Goal: Task Accomplishment & Management: Complete application form

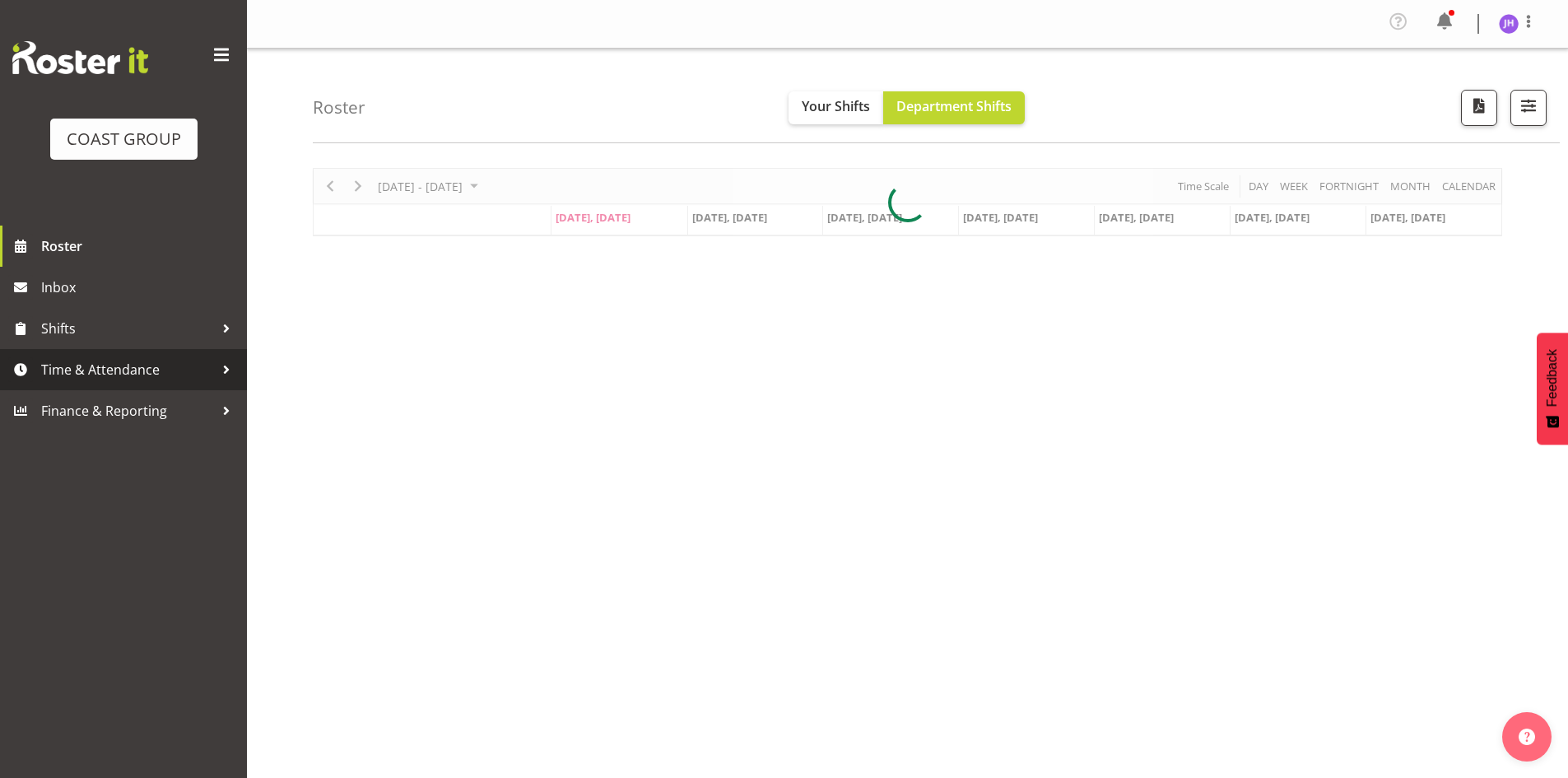
click at [151, 357] on span "Time & Attendance" at bounding box center [128, 369] width 173 height 24
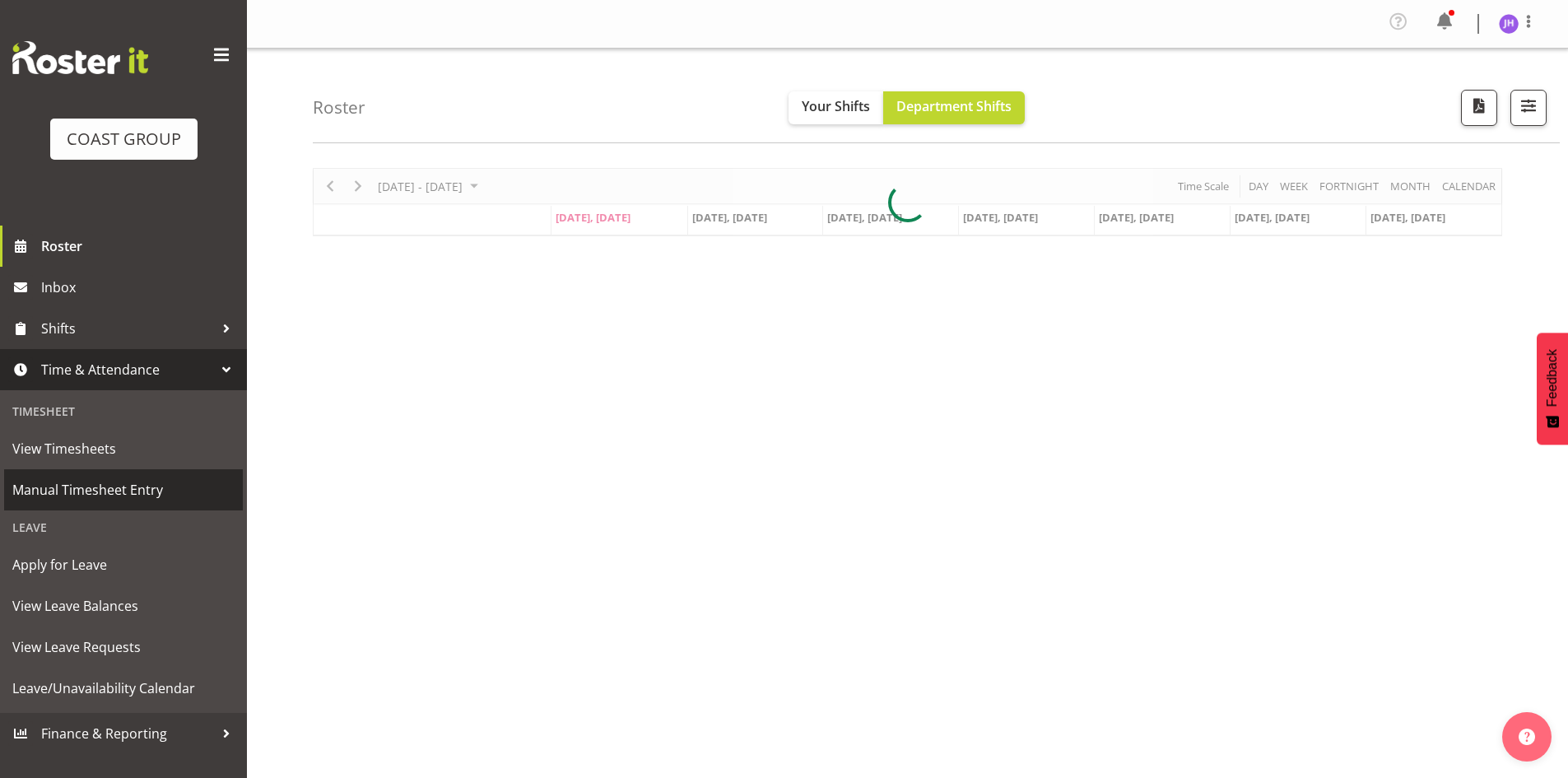
click at [153, 480] on span "Manual Timesheet Entry" at bounding box center [123, 489] width 222 height 24
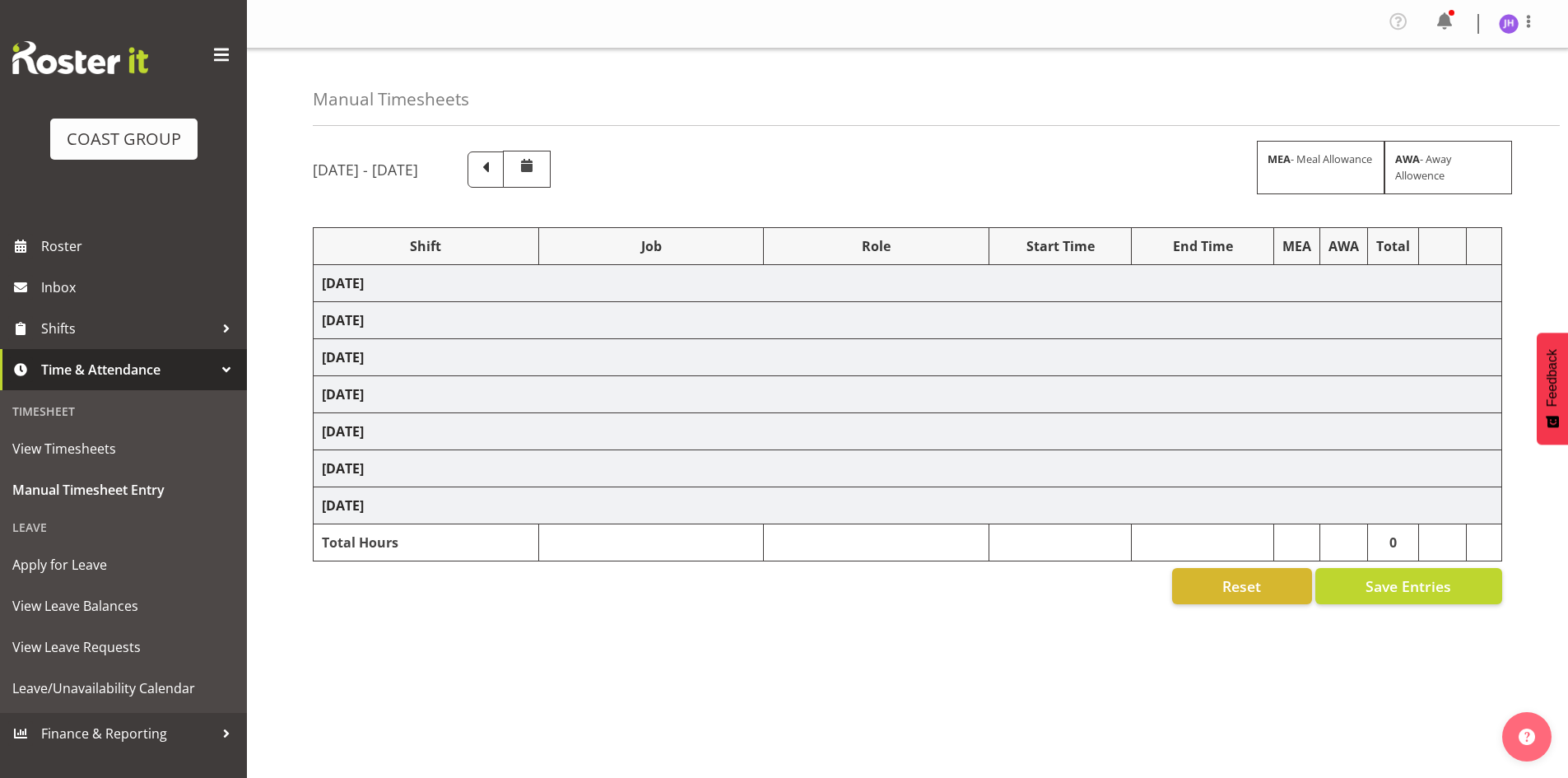
select select "1512"
select select "624"
select select "1512"
select select "624"
select select "1512"
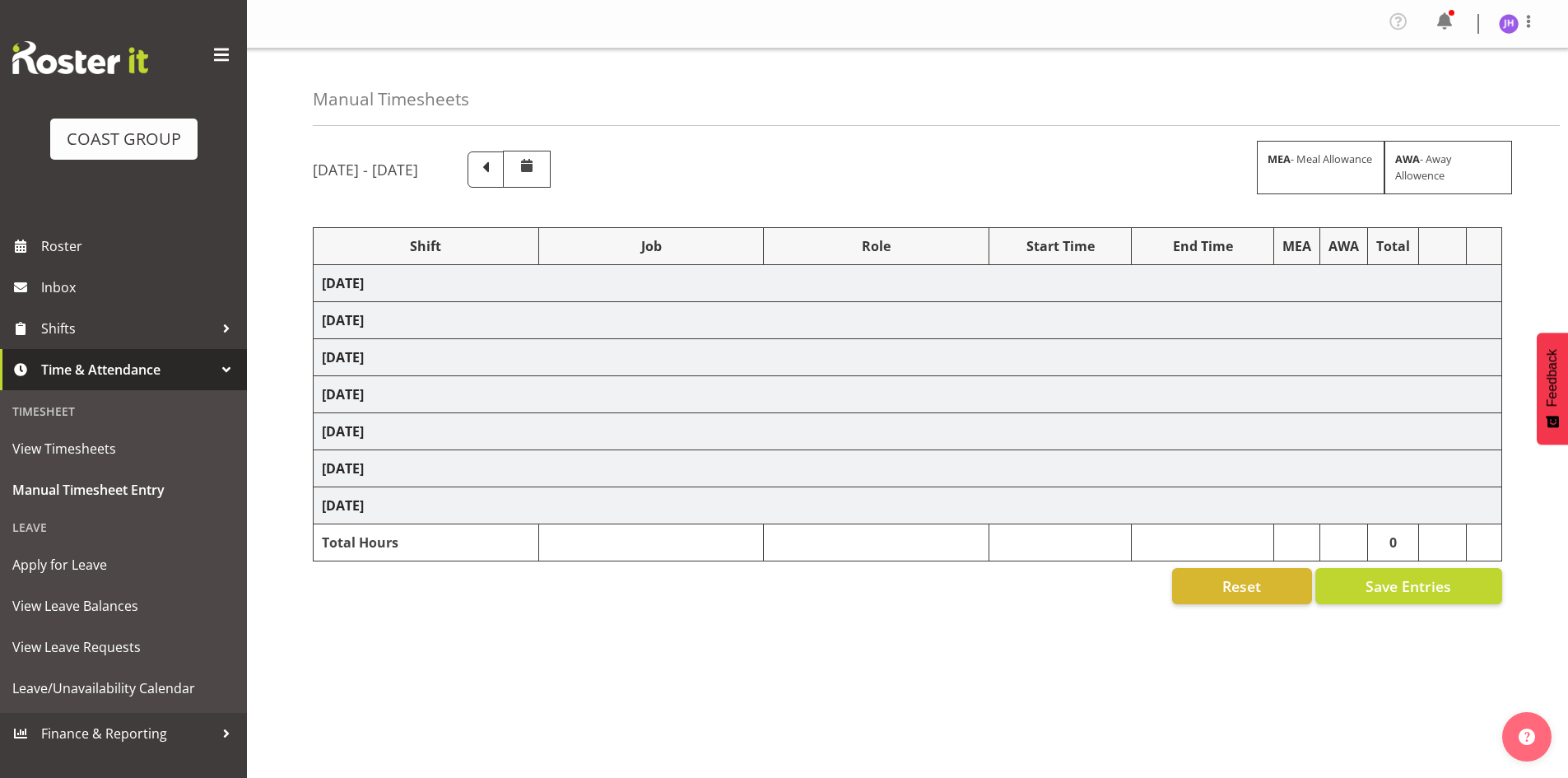
select select "624"
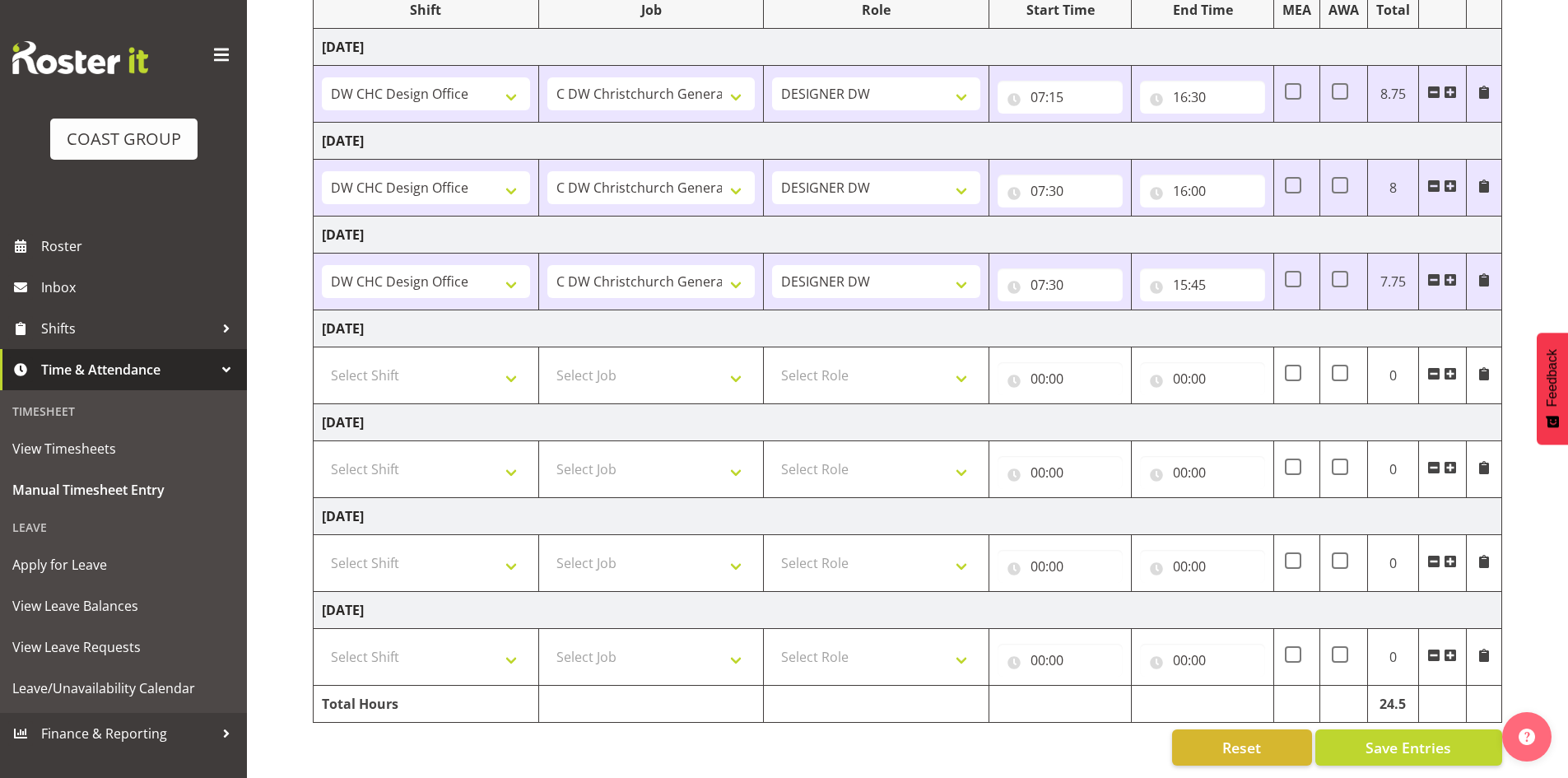
scroll to position [248, 0]
click at [507, 547] on select "Select Shift CHC SIGN ADMIN (LEAVE ALONE, DONT MAKE INACTIVE) DW CHC ARK WORK D…" at bounding box center [426, 563] width 209 height 33
select select "1512"
click at [322, 547] on select "Select Shift CHC SIGN ADMIN (LEAVE ALONE, DONT MAKE INACTIVE) DW CHC ARK WORK D…" at bounding box center [426, 563] width 209 height 33
click at [718, 550] on select "Select Job 1 Carlton Events 1 [PERSON_NAME][GEOGRAPHIC_DATA] 1 [PERSON_NAME][GE…" at bounding box center [652, 563] width 209 height 33
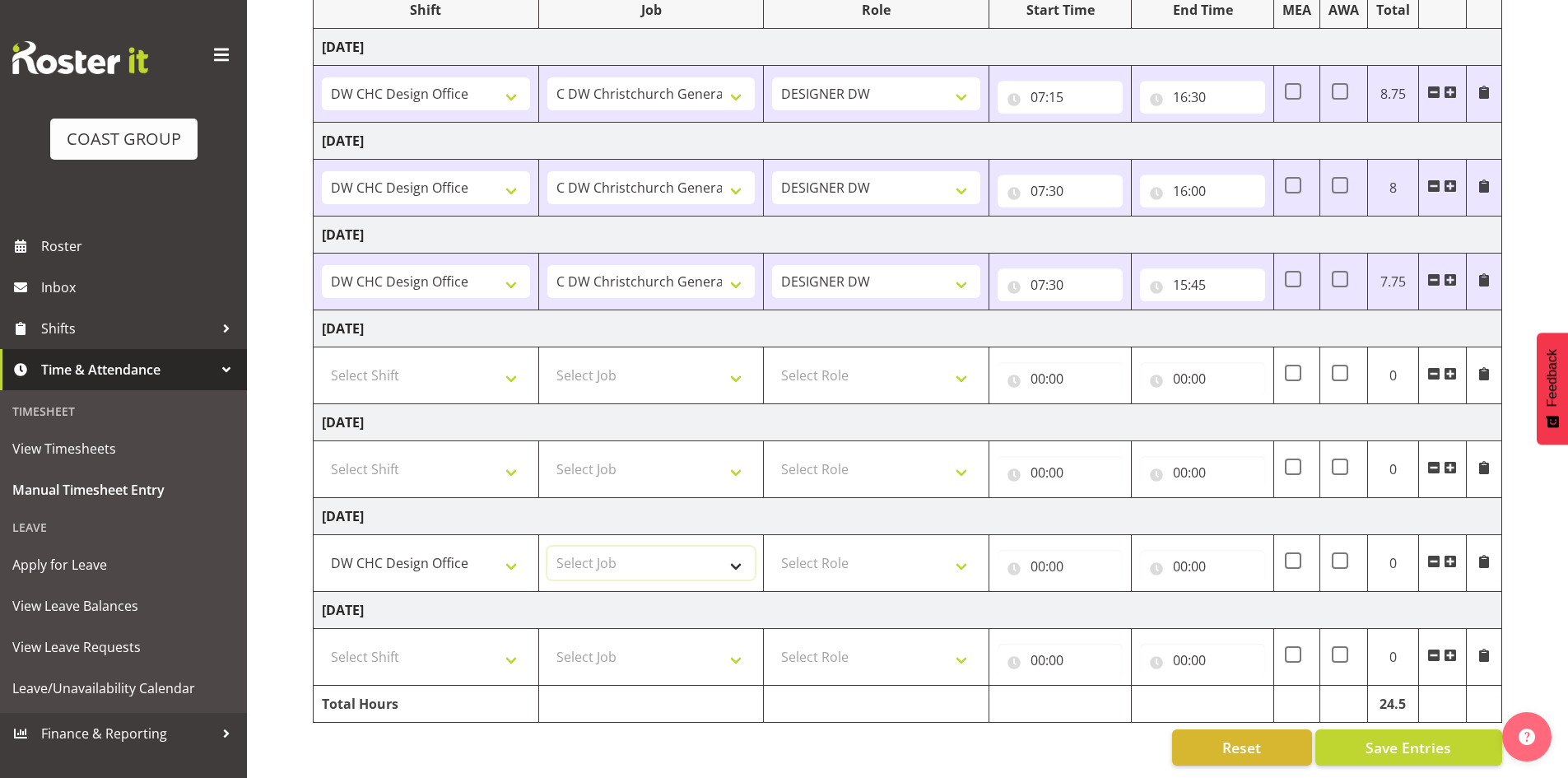
select select "624"
click at [548, 547] on select "Select Job 1 Carlton Events 1 [PERSON_NAME][GEOGRAPHIC_DATA] 1 [PERSON_NAME][GE…" at bounding box center [652, 563] width 209 height 33
click at [827, 548] on select "Select Role DESIGNER [PERSON_NAME]" at bounding box center [877, 563] width 209 height 33
select select "221"
click at [772, 547] on select "Select Role DESIGNER [PERSON_NAME]" at bounding box center [877, 563] width 209 height 33
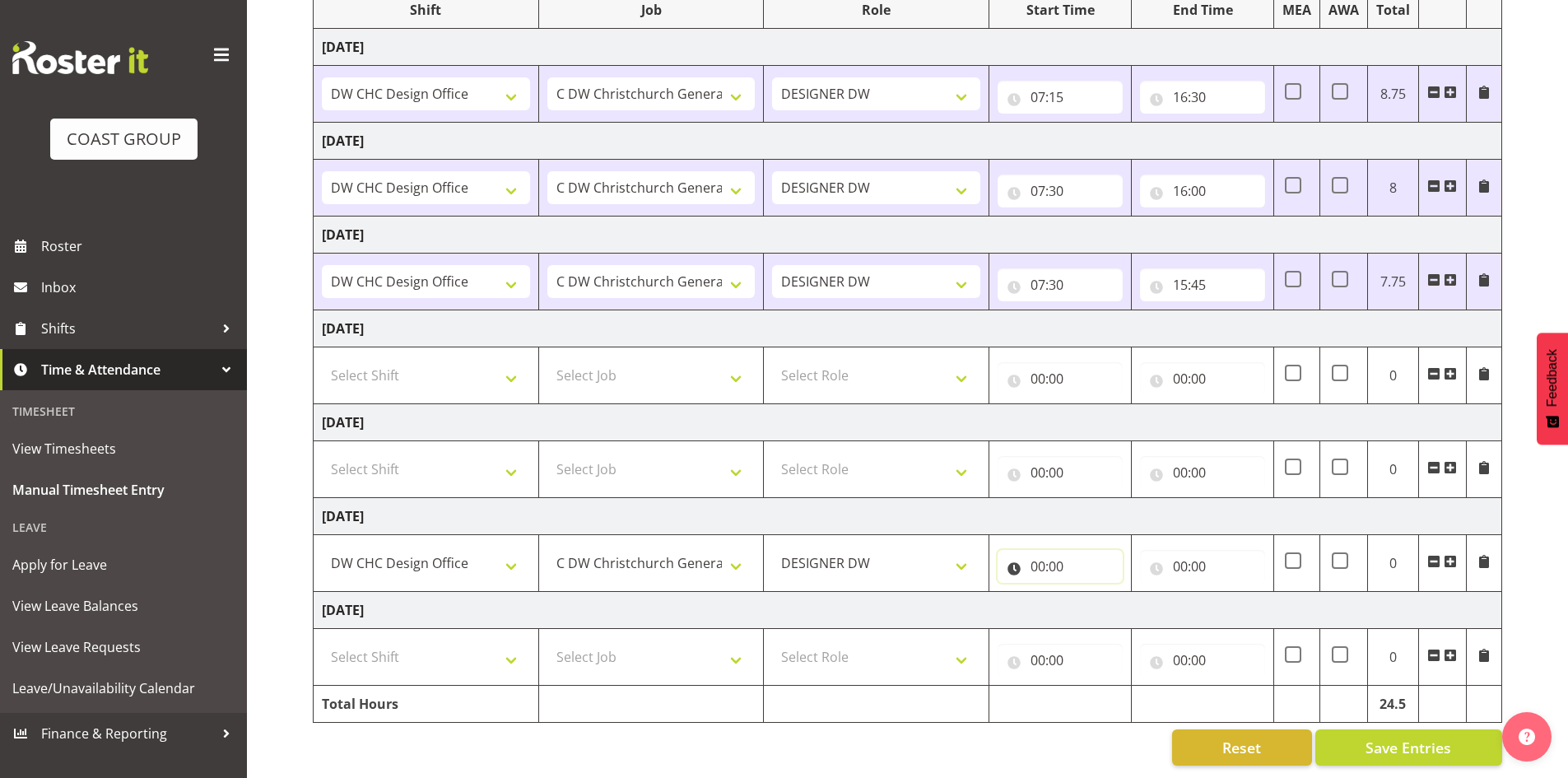
click at [1033, 559] on input "00:00" at bounding box center [1060, 567] width 125 height 33
click at [1103, 595] on select "00 01 02 03 04 05 06 07 08 09 10 11 12 13 14 15 16 17 18 19 20 21 22 23" at bounding box center [1109, 609] width 37 height 33
select select "7"
click at [1091, 593] on select "00 01 02 03 04 05 06 07 08 09 10 11 12 13 14 15 16 17 18 19 20 21 22 23" at bounding box center [1109, 609] width 37 height 33
type input "07:00"
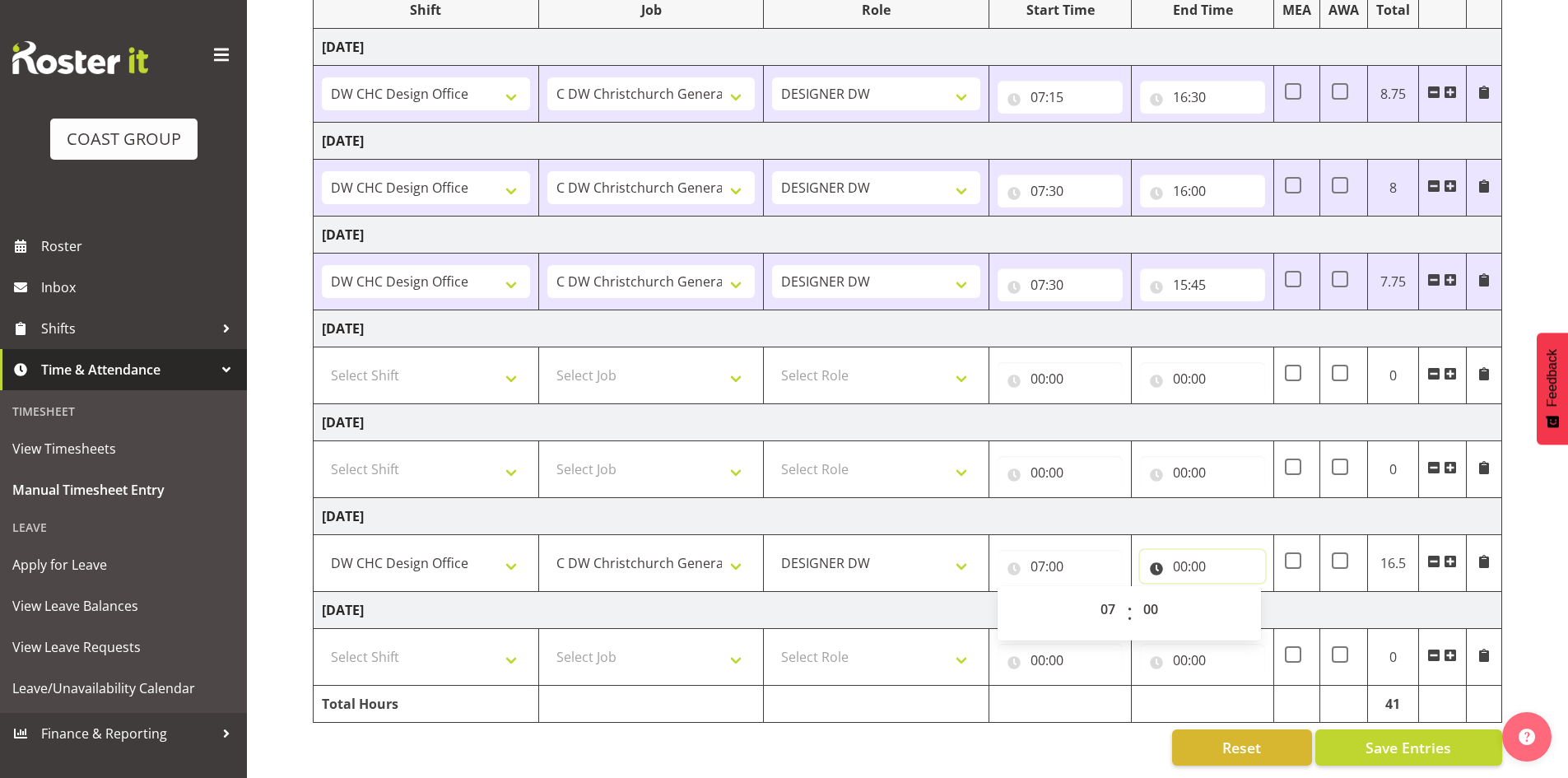
click at [1179, 552] on input "00:00" at bounding box center [1202, 567] width 125 height 33
click at [1254, 594] on select "00 01 02 03 04 05 06 07 08 09 10 11 12 13 14 15 16 17 18 19 20 21 22 23" at bounding box center [1252, 609] width 37 height 33
select select "16"
click at [1234, 593] on select "00 01 02 03 04 05 06 07 08 09 10 11 12 13 14 15 16 17 18 19 20 21 22 23" at bounding box center [1252, 609] width 37 height 33
type input "16:00"
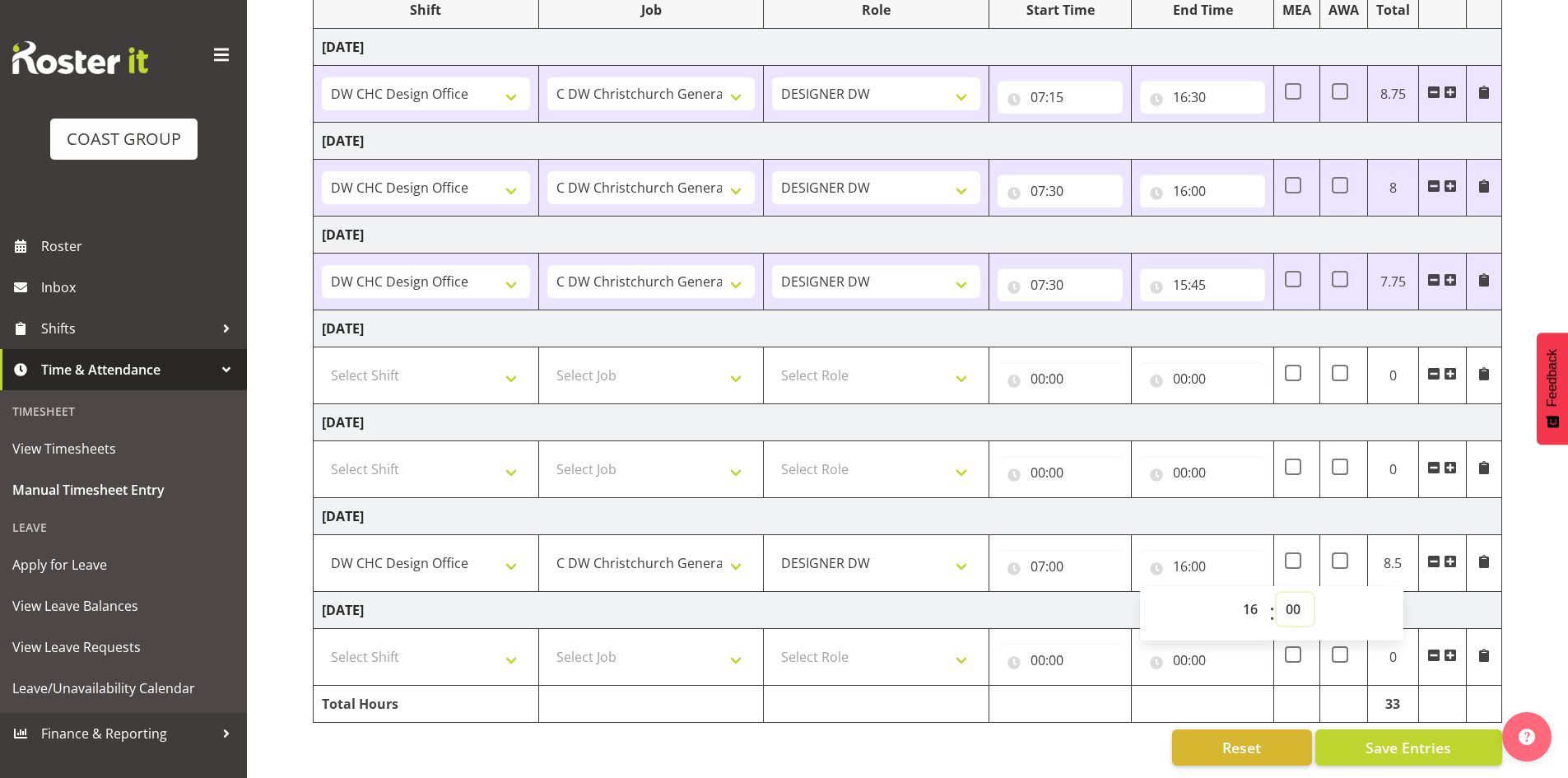
click at [1294, 593] on select "00 01 02 03 04 05 06 07 08 09 10 11 12 13 14 15 16 17 18 19 20 21 22 23 24 25 2…" at bounding box center [1295, 609] width 37 height 33
click at [1316, 583] on div "00 01 02 03 04 05 06 07 08 09 10 11 12 13 14 15 16 17 18 19 20 21 22 23 : 00 01…" at bounding box center [1271, 612] width 263 height 58
click at [1314, 583] on div "00 01 02 03 04 05 06 07 08 09 10 11 12 13 14 15 16 17 18 19 20 21 22 23 : 00 01…" at bounding box center [1271, 612] width 263 height 58
click at [1296, 598] on select "00 01 02 03 04 05 06 07 08 09 10 11 12 13 14 15 16 17 18 19 20 21 22 23 24 25 2…" at bounding box center [1295, 609] width 37 height 33
select select "30"
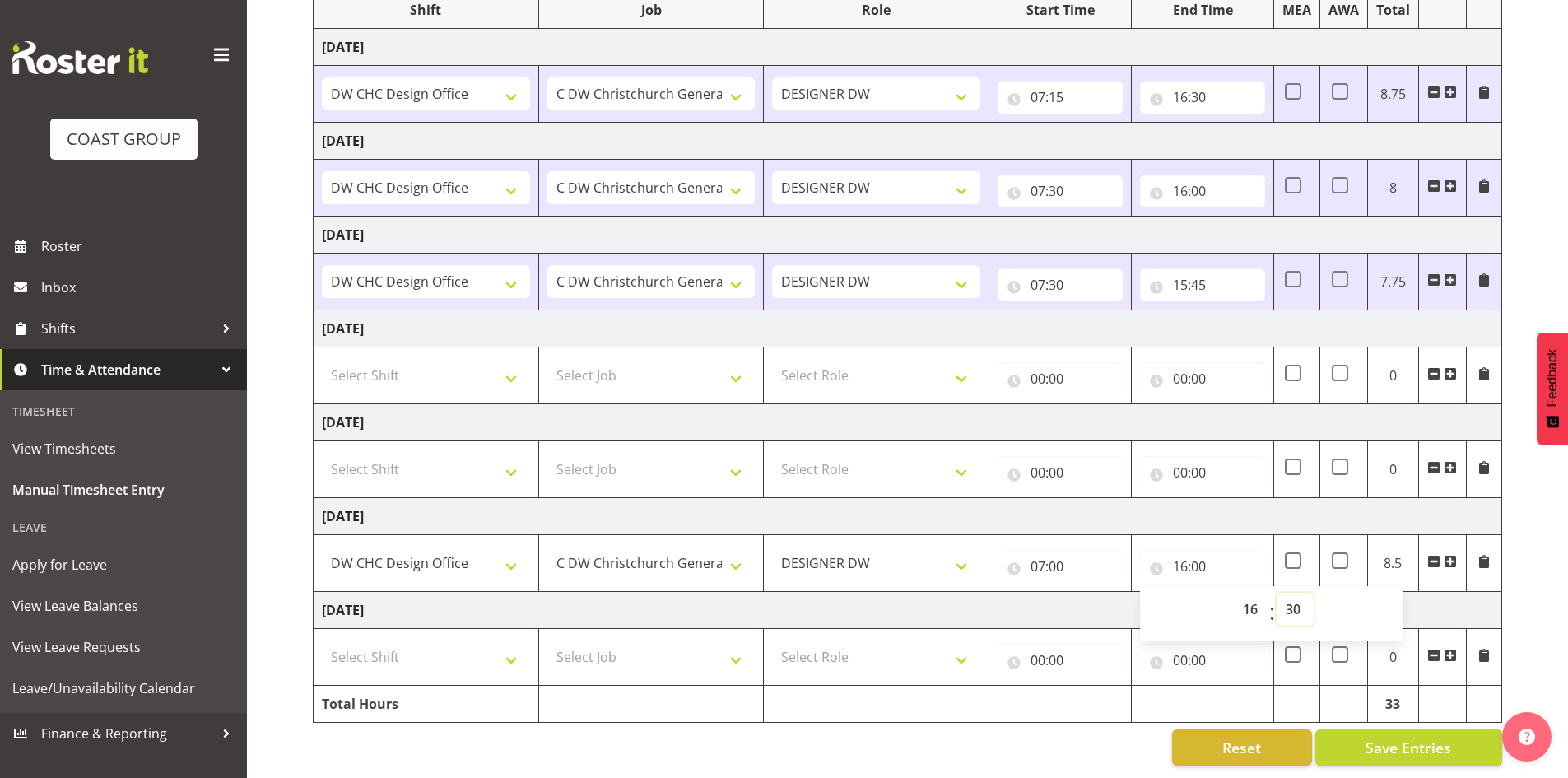
click at [1277, 593] on select "00 01 02 03 04 05 06 07 08 09 10 11 12 13 14 15 16 17 18 19 20 21 22 23 24 25 2…" at bounding box center [1295, 609] width 37 height 33
type input "16:30"
click at [1461, 592] on td "[DATE]" at bounding box center [908, 610] width 1189 height 37
click at [441, 642] on select "Select Shift CHC SIGN ADMIN (LEAVE ALONE, DONT MAKE INACTIVE) DW CHC ARK WORK D…" at bounding box center [426, 657] width 209 height 33
select select "1512"
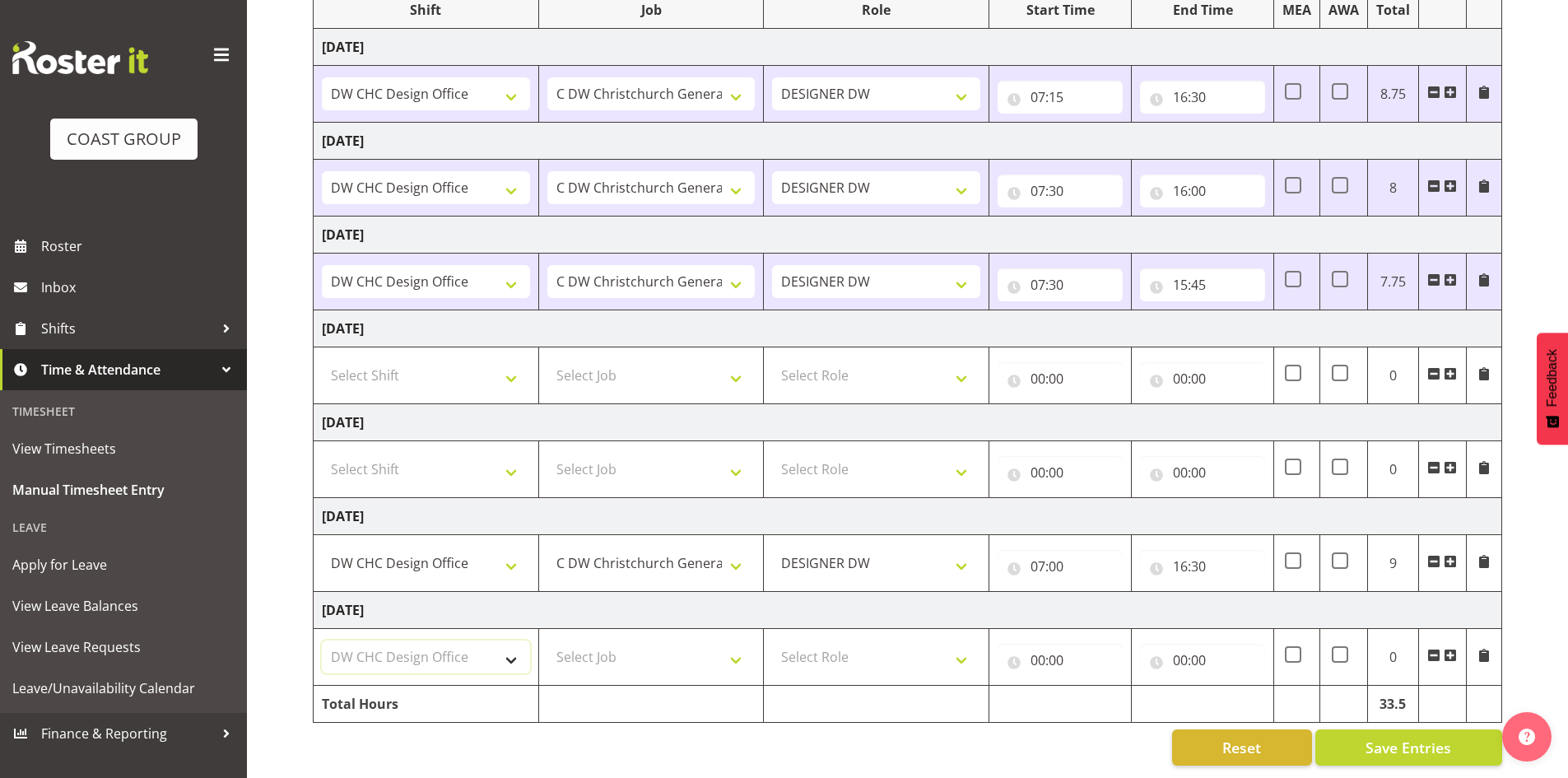
click at [322, 640] on select "Select Shift CHC SIGN ADMIN (LEAVE ALONE, DONT MAKE INACTIVE) DW CHC ARK WORK D…" at bounding box center [426, 657] width 209 height 33
click at [609, 647] on select "Select Job 1 Carlton Events 1 [PERSON_NAME][GEOGRAPHIC_DATA] 1 [PERSON_NAME][GE…" at bounding box center [652, 657] width 209 height 33
select select "624"
click at [548, 640] on select "Select Job 1 Carlton Events 1 [PERSON_NAME][GEOGRAPHIC_DATA] 1 [PERSON_NAME][GE…" at bounding box center [652, 657] width 209 height 33
click at [808, 646] on select "Select Role DESIGNER [PERSON_NAME]" at bounding box center [877, 657] width 209 height 33
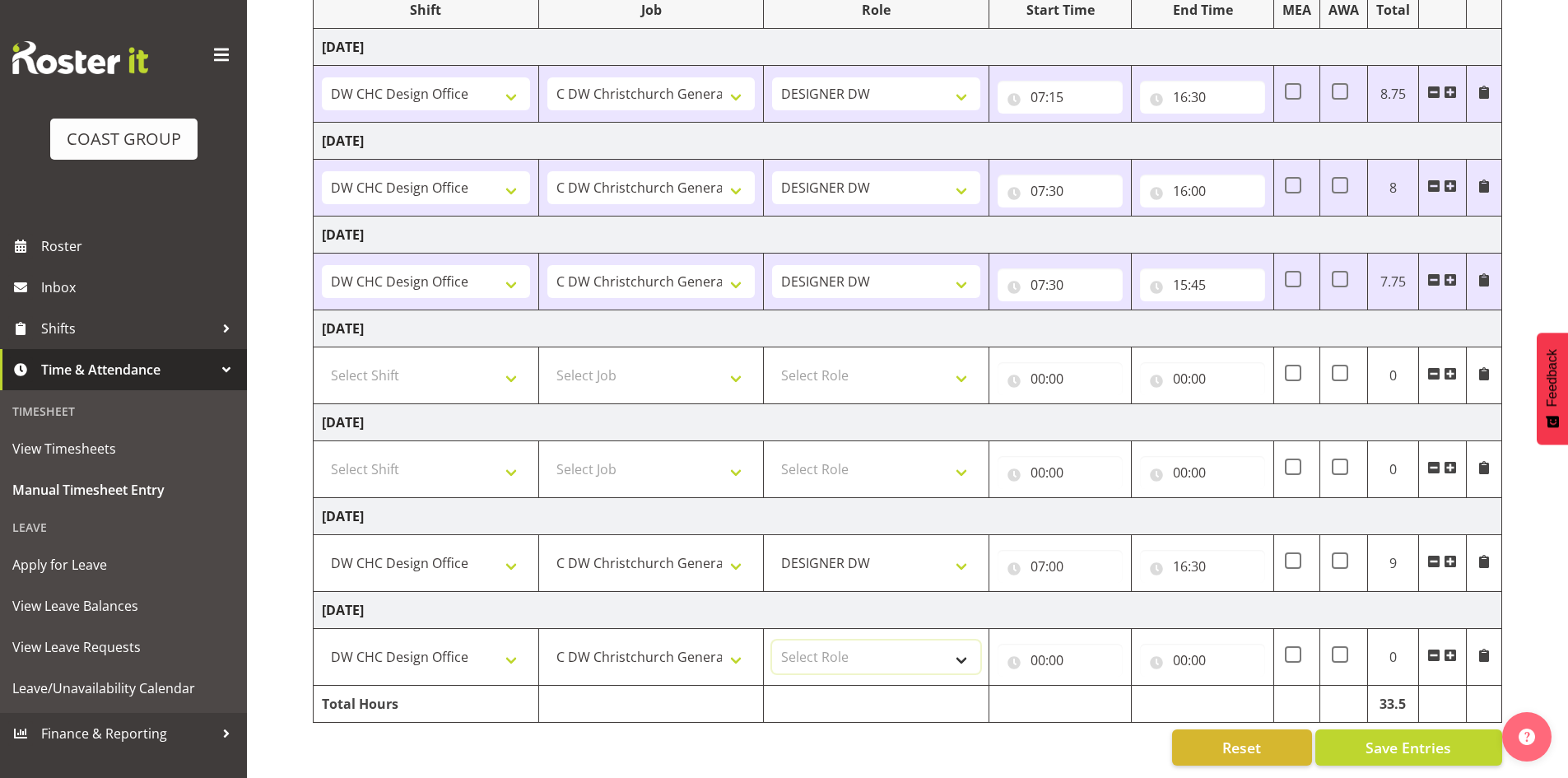
select select "221"
click at [772, 640] on select "Select Role DESIGNER [PERSON_NAME]" at bounding box center [877, 657] width 209 height 33
click at [1043, 648] on input "00:00" at bounding box center [1060, 660] width 125 height 33
drag, startPoint x: 1113, startPoint y: 699, endPoint x: 1113, endPoint y: 684, distance: 15.0
click at [1113, 699] on select "00 01 02 03 04 05 06 07 08 09 10 11 12 13 14 15 16 17 18 19 20 21 22 23" at bounding box center [1109, 703] width 37 height 33
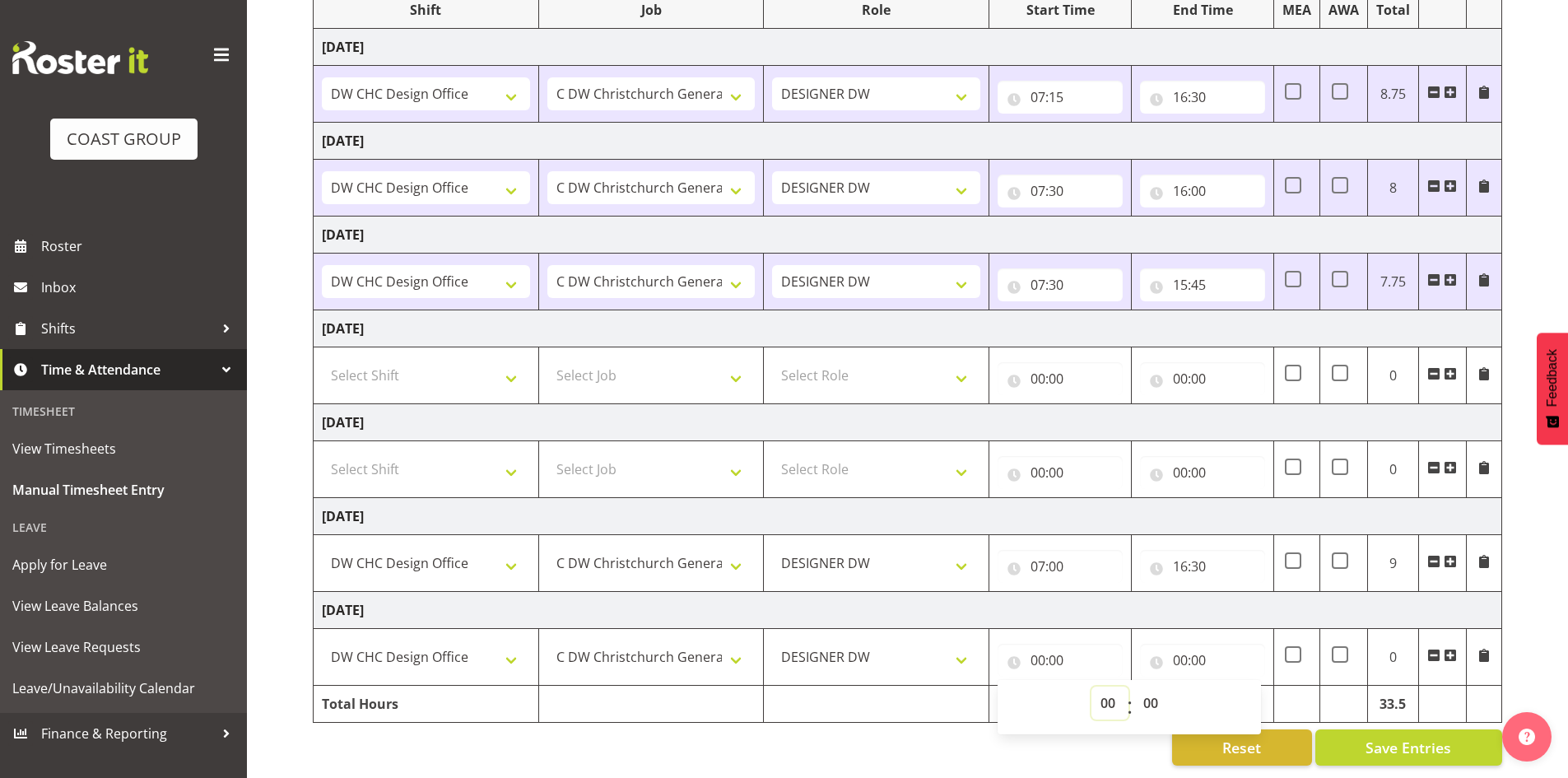
select select "7"
click at [1091, 687] on select "00 01 02 03 04 05 06 07 08 09 10 11 12 13 14 15 16 17 18 19 20 21 22 23" at bounding box center [1109, 703] width 37 height 33
type input "07:00"
click at [1188, 646] on input "00:00" at bounding box center [1202, 660] width 125 height 33
click at [1257, 689] on select "00 01 02 03 04 05 06 07 08 09 10 11 12 13 14 15 16 17 18 19 20 21 22 23" at bounding box center [1252, 703] width 37 height 33
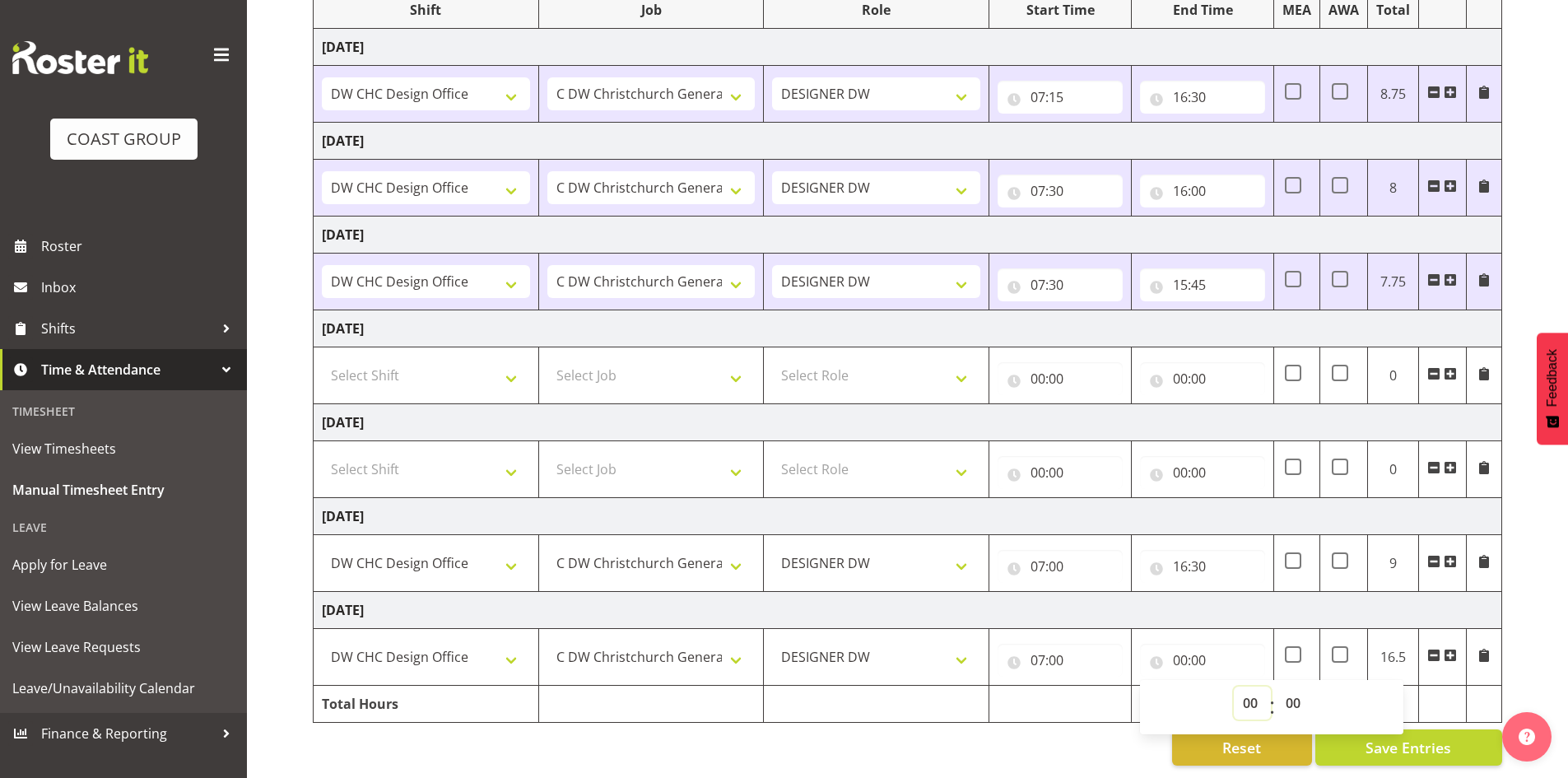
select select "20"
click at [1234, 687] on select "00 01 02 03 04 05 06 07 08 09 10 11 12 13 14 15 16 17 18 19 20 21 22 23" at bounding box center [1252, 703] width 37 height 33
type input "20:00"
click at [1241, 687] on select "00 01 02 03 04 05 06 07 08 09 10 11 12 13 14 15 16 17 18 19 20 21 22 23" at bounding box center [1252, 703] width 37 height 33
select select "19"
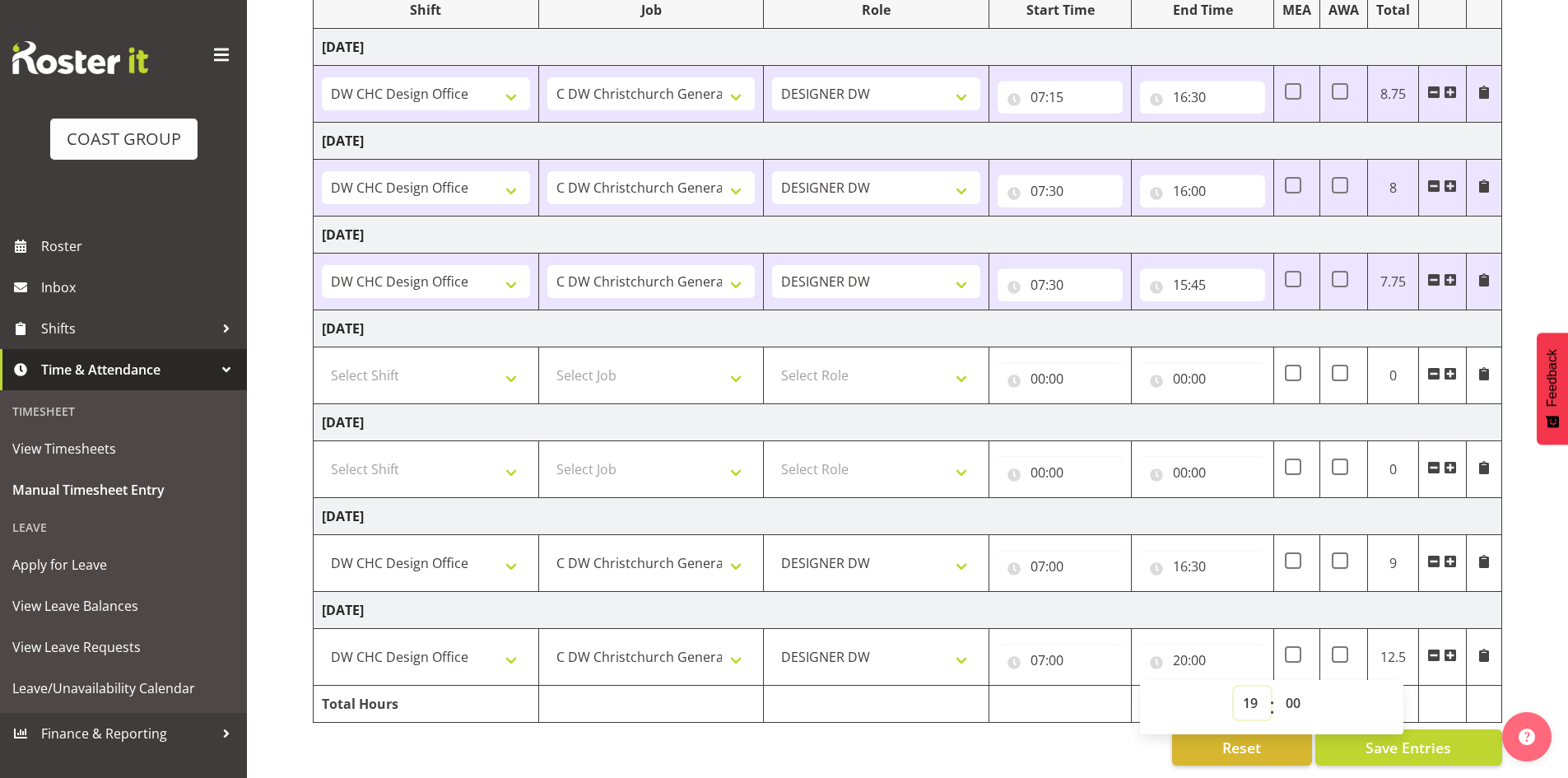
click at [1234, 687] on select "00 01 02 03 04 05 06 07 08 09 10 11 12 13 14 15 16 17 18 19 20 21 22 23" at bounding box center [1252, 703] width 37 height 33
type input "19:00"
click at [1516, 668] on div "[DATE] - [DATE] MEA - Meal Allowance AWA - Away Allowence Shift Job Role Start …" at bounding box center [940, 340] width 1255 height 876
click at [1186, 649] on input "19:00" at bounding box center [1202, 660] width 125 height 33
click at [1253, 693] on select "00 01 02 03 04 05 06 07 08 09 10 11 12 13 14 15 16 17 18 19 20 21 22 23" at bounding box center [1252, 703] width 37 height 33
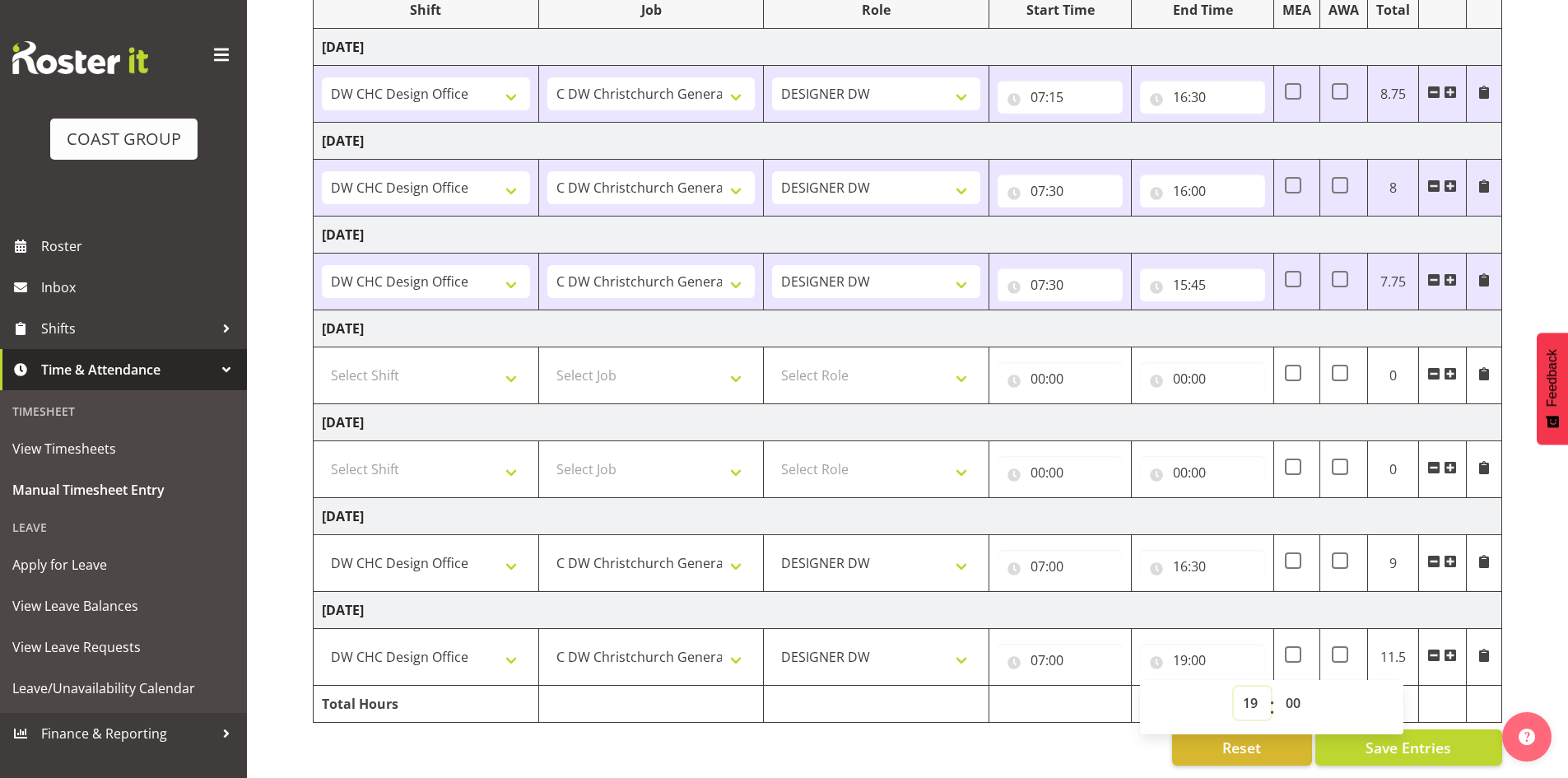
select select "17"
click at [1234, 687] on select "00 01 02 03 04 05 06 07 08 09 10 11 12 13 14 15 16 17 18 19 20 21 22 23" at bounding box center [1252, 703] width 37 height 33
type input "17:00"
click at [1491, 639] on td at bounding box center [1483, 657] width 35 height 57
click at [1182, 648] on input "17:00" at bounding box center [1202, 660] width 125 height 33
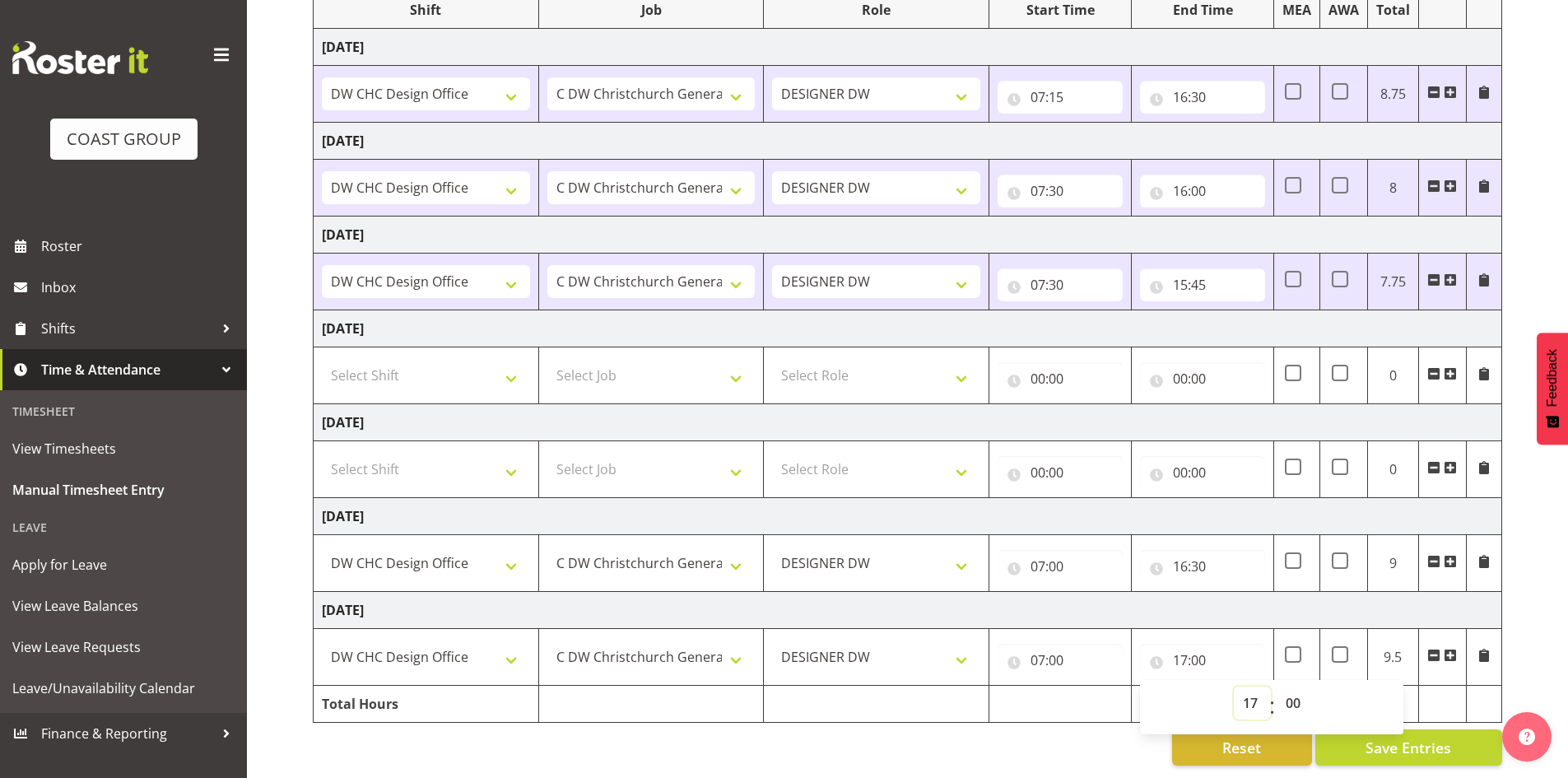
click at [1240, 687] on select "00 01 02 03 04 05 06 07 08 09 10 11 12 13 14 15 16 17 18 19 20 21 22 23" at bounding box center [1252, 703] width 37 height 33
select select "16"
click at [1234, 687] on select "00 01 02 03 04 05 06 07 08 09 10 11 12 13 14 15 16 17 18 19 20 21 22 23" at bounding box center [1252, 703] width 37 height 33
type input "16:00"
click at [1285, 690] on select "00 01 02 03 04 05 06 07 08 09 10 11 12 13 14 15 16 17 18 19 20 21 22 23 24 25 2…" at bounding box center [1295, 703] width 37 height 33
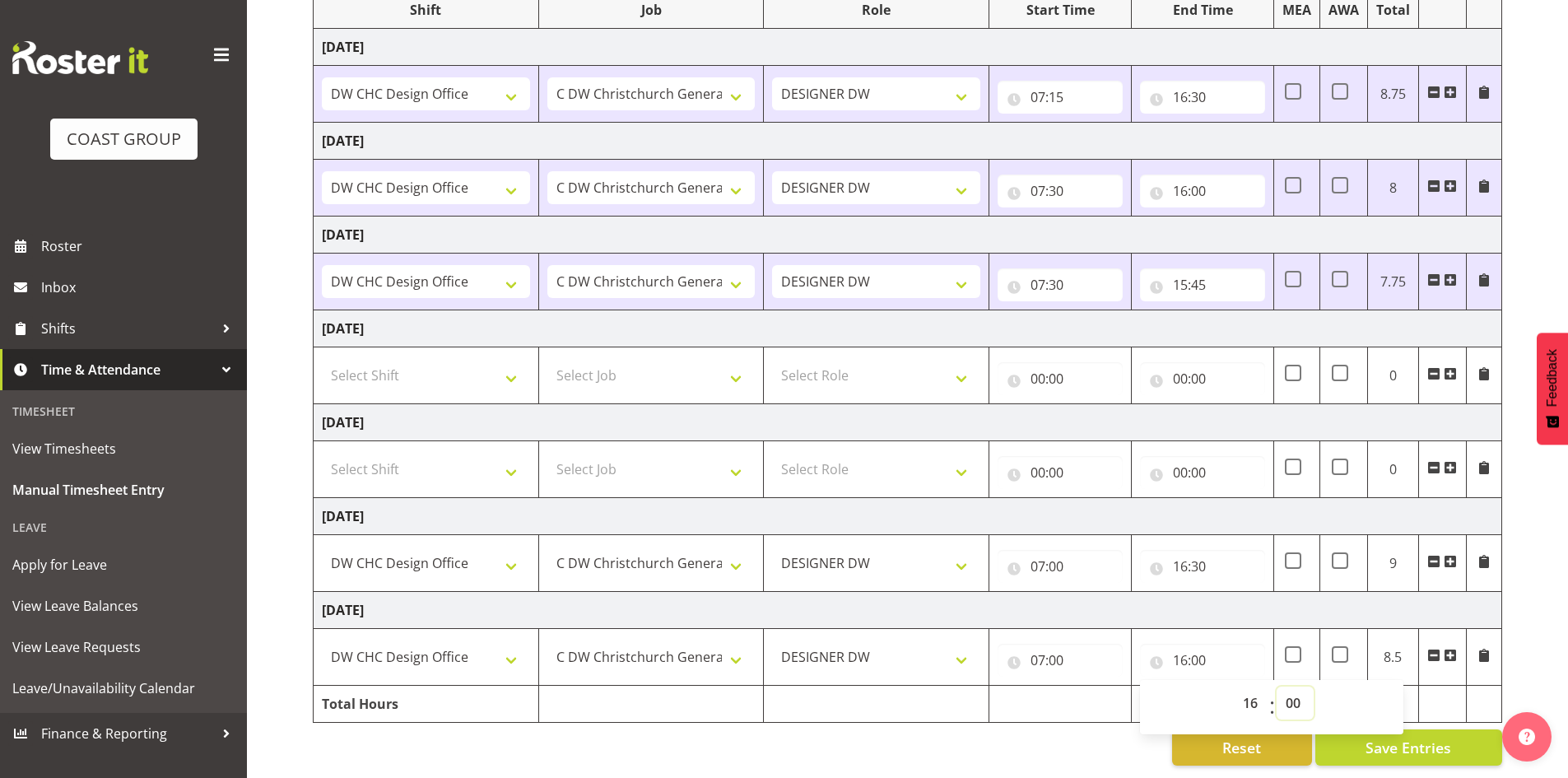
select select "30"
click at [1277, 687] on select "00 01 02 03 04 05 06 07 08 09 10 11 12 13 14 15 16 17 18 19 20 21 22 23 24 25 2…" at bounding box center [1295, 703] width 37 height 33
type input "16:30"
drag, startPoint x: 1509, startPoint y: 646, endPoint x: 1535, endPoint y: 648, distance: 26.1
click at [1510, 646] on div "[DATE] - [DATE] MEA - Meal Allowance AWA - Away Allowence Shift Job Role Start …" at bounding box center [940, 340] width 1255 height 876
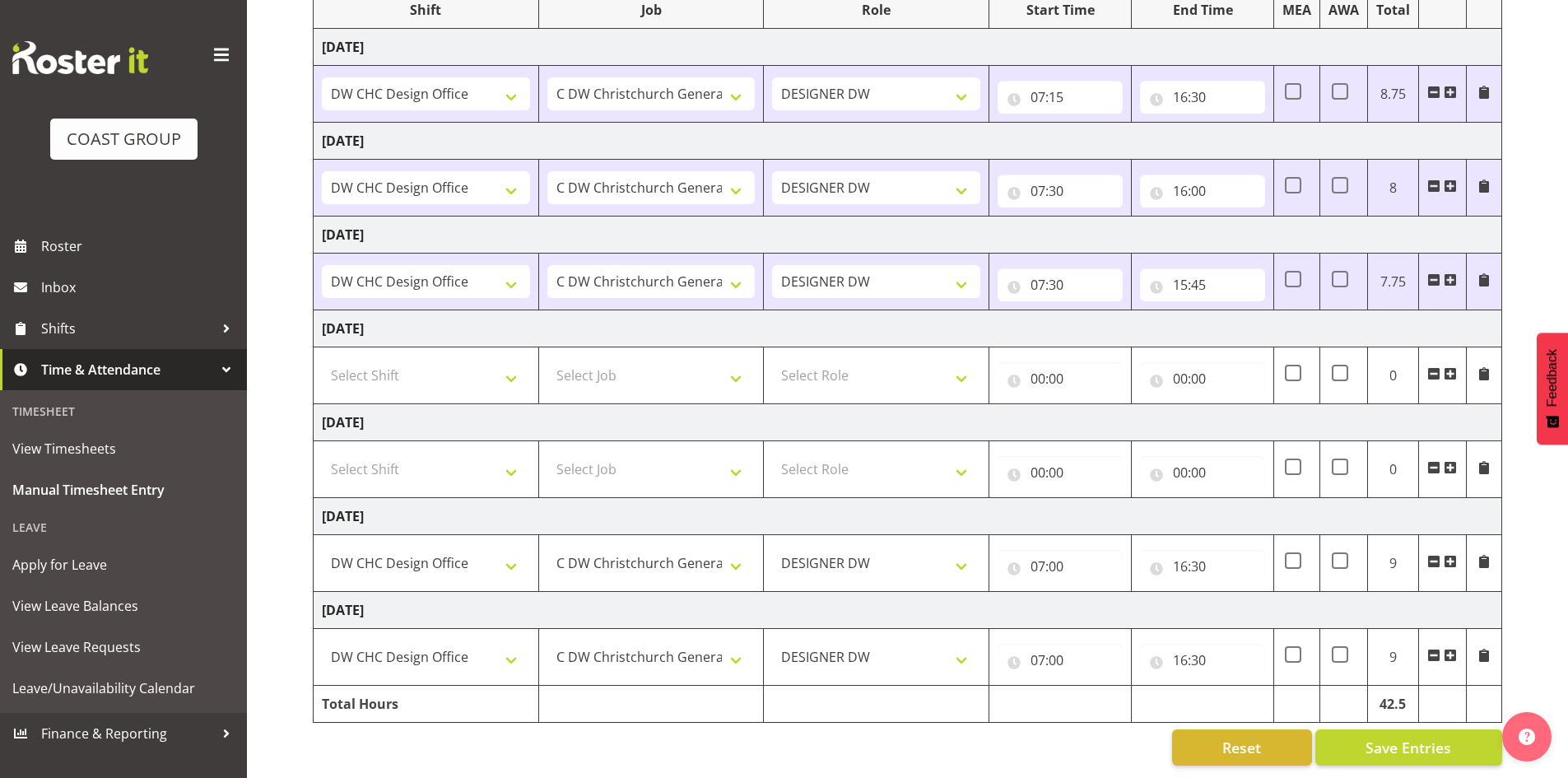
click at [1451, 555] on span at bounding box center [1450, 561] width 13 height 13
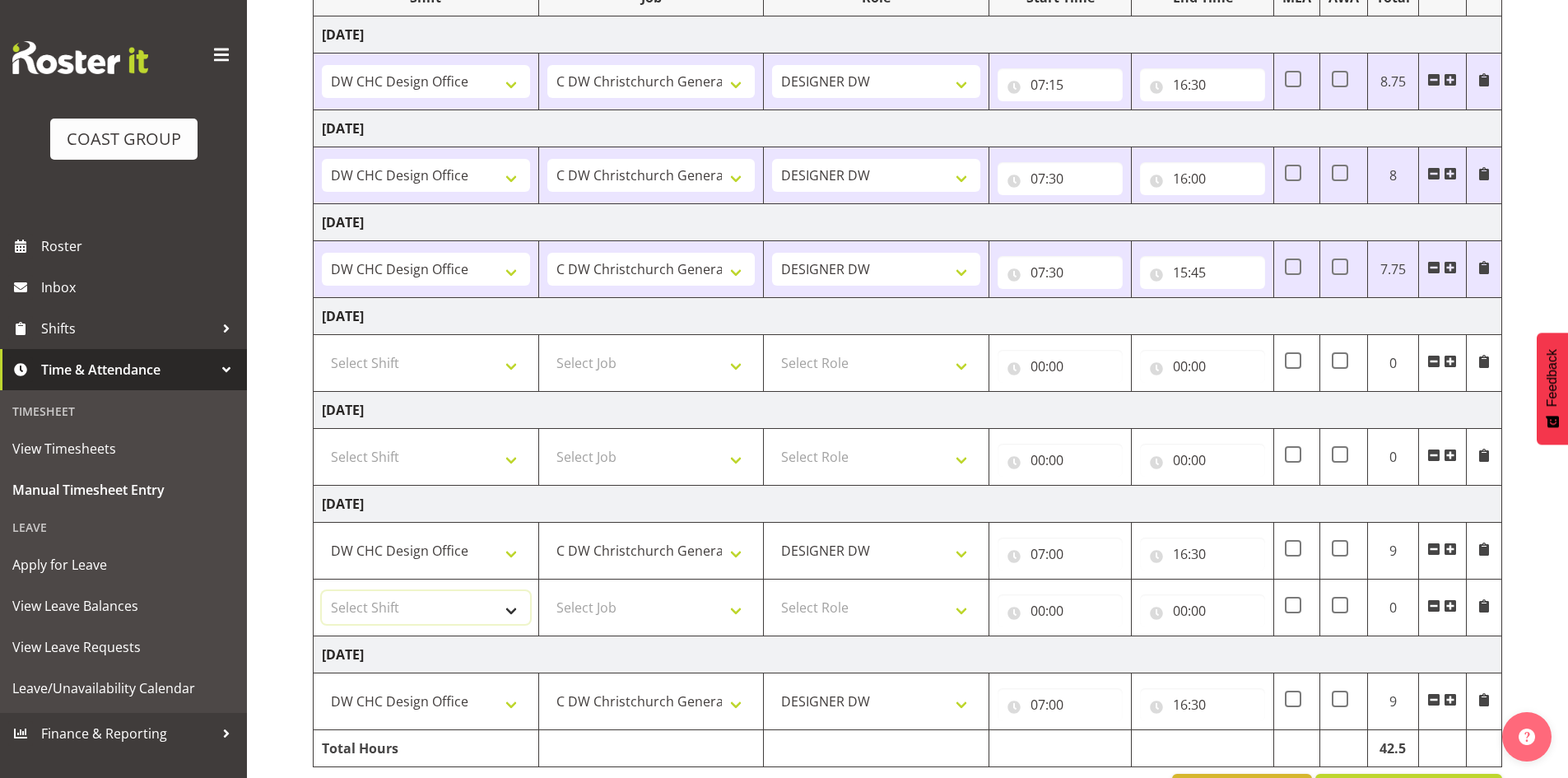
click at [486, 609] on select "Select Shift CHC SIGN ADMIN (LEAVE ALONE, DONT MAKE INACTIVE) DW CHC ARK WORK D…" at bounding box center [426, 607] width 209 height 33
select select "1512"
click at [322, 591] on select "Select Shift CHC SIGN ADMIN (LEAVE ALONE, DONT MAKE INACTIVE) DW CHC ARK WORK D…" at bounding box center [426, 607] width 209 height 33
click at [619, 604] on select "Select Job 1 Carlton Events 1 [PERSON_NAME][GEOGRAPHIC_DATA] 1 [PERSON_NAME][GE…" at bounding box center [652, 607] width 209 height 33
select select "624"
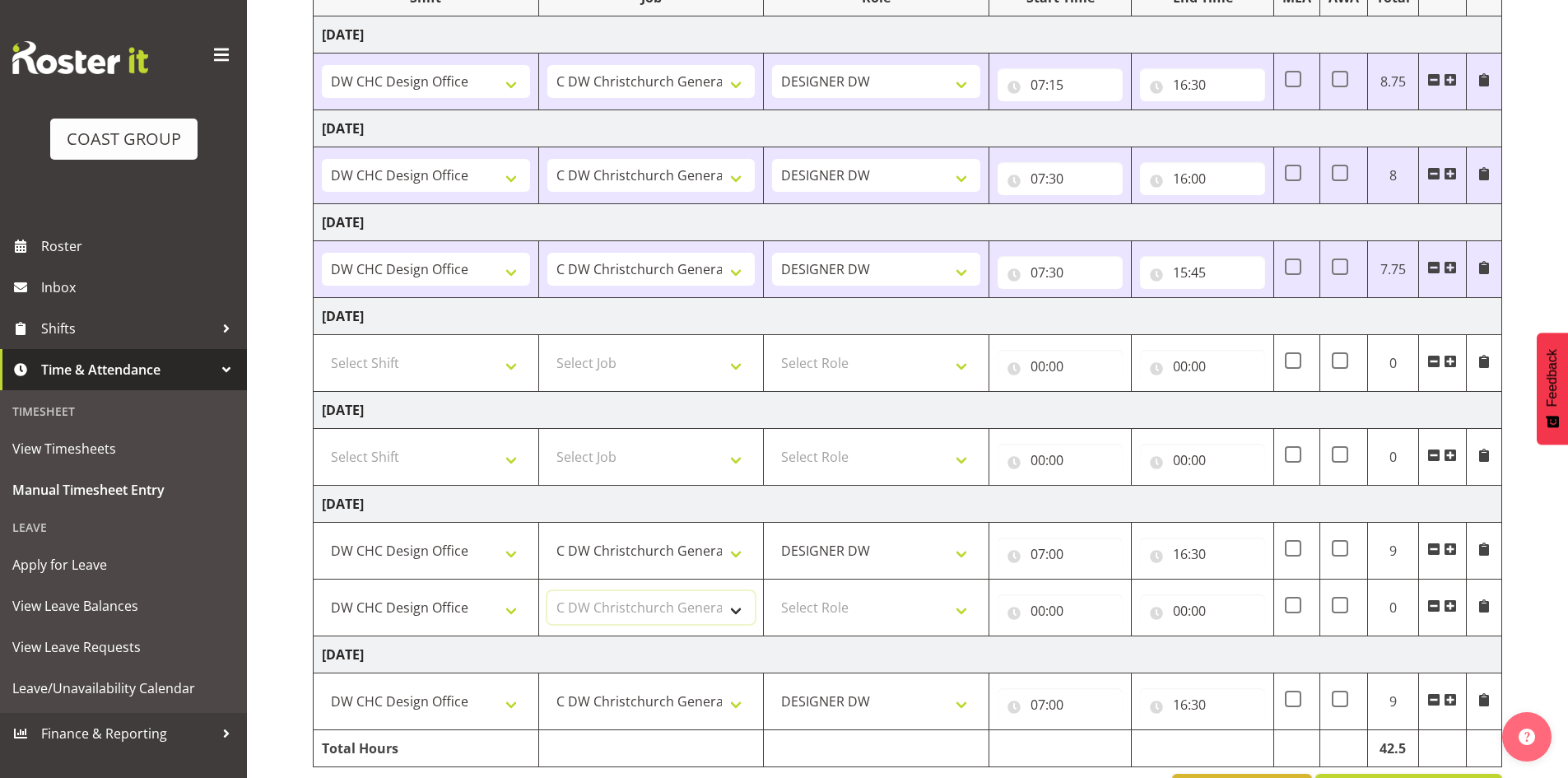
click at [548, 591] on select "Select Job 1 Carlton Events 1 [PERSON_NAME][GEOGRAPHIC_DATA] 1 [PERSON_NAME][GE…" at bounding box center [652, 607] width 209 height 33
click at [815, 613] on select "Select Role DESIGNER [PERSON_NAME]" at bounding box center [877, 607] width 209 height 33
select select "221"
click at [772, 591] on select "Select Role DESIGNER [PERSON_NAME]" at bounding box center [877, 607] width 209 height 33
click at [1045, 612] on input "00:00" at bounding box center [1060, 611] width 125 height 33
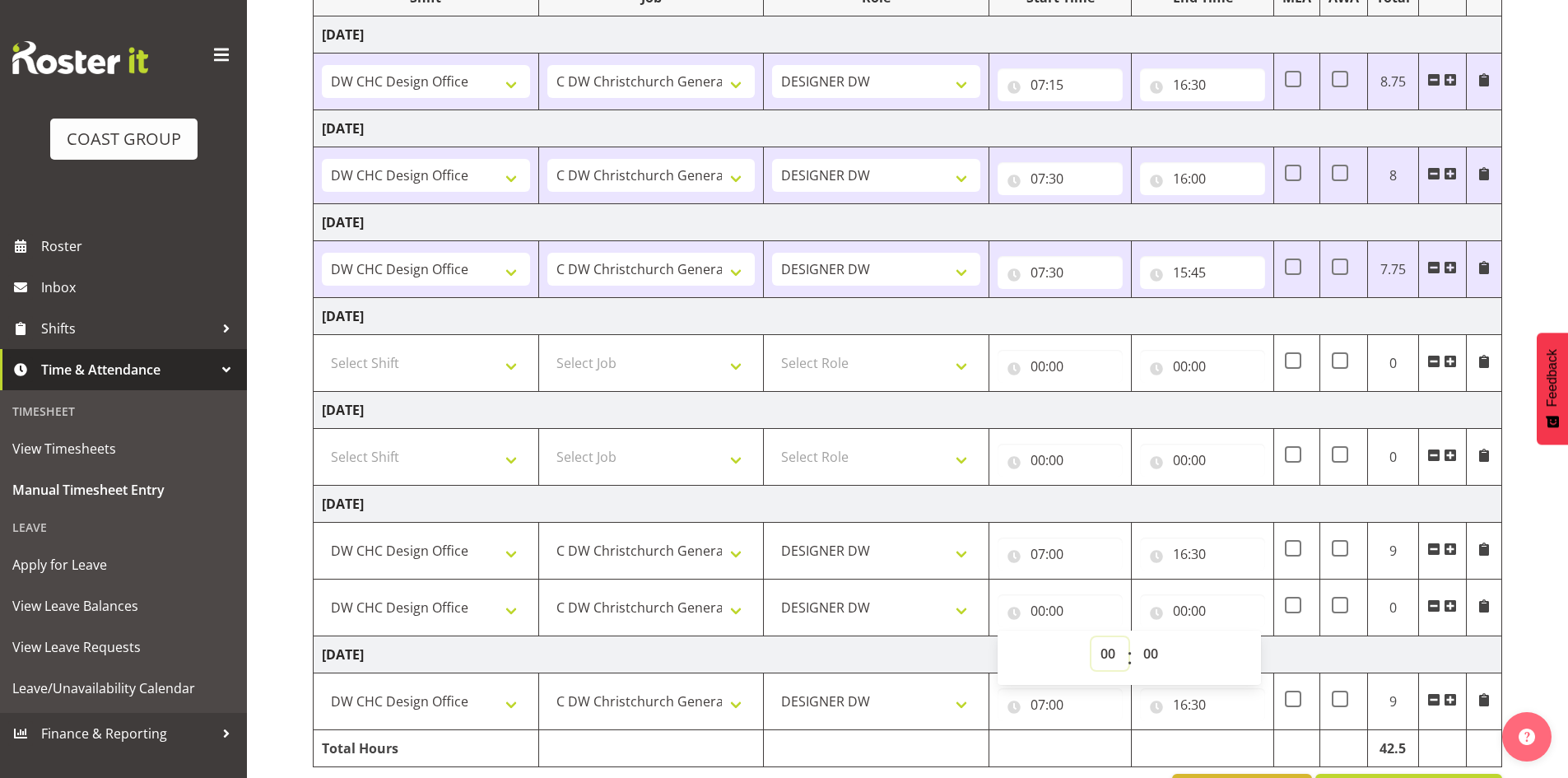
click at [1112, 656] on select "00 01 02 03 04 05 06 07 08 09 10 11 12 13 14 15 16 17 18 19 20 21 22 23" at bounding box center [1109, 654] width 37 height 33
select select "18"
click at [1091, 638] on select "00 01 02 03 04 05 06 07 08 09 10 11 12 13 14 15 16 17 18 19 20 21 22 23" at bounding box center [1109, 654] width 37 height 33
type input "18:00"
click at [1185, 613] on input "00:00" at bounding box center [1202, 611] width 125 height 33
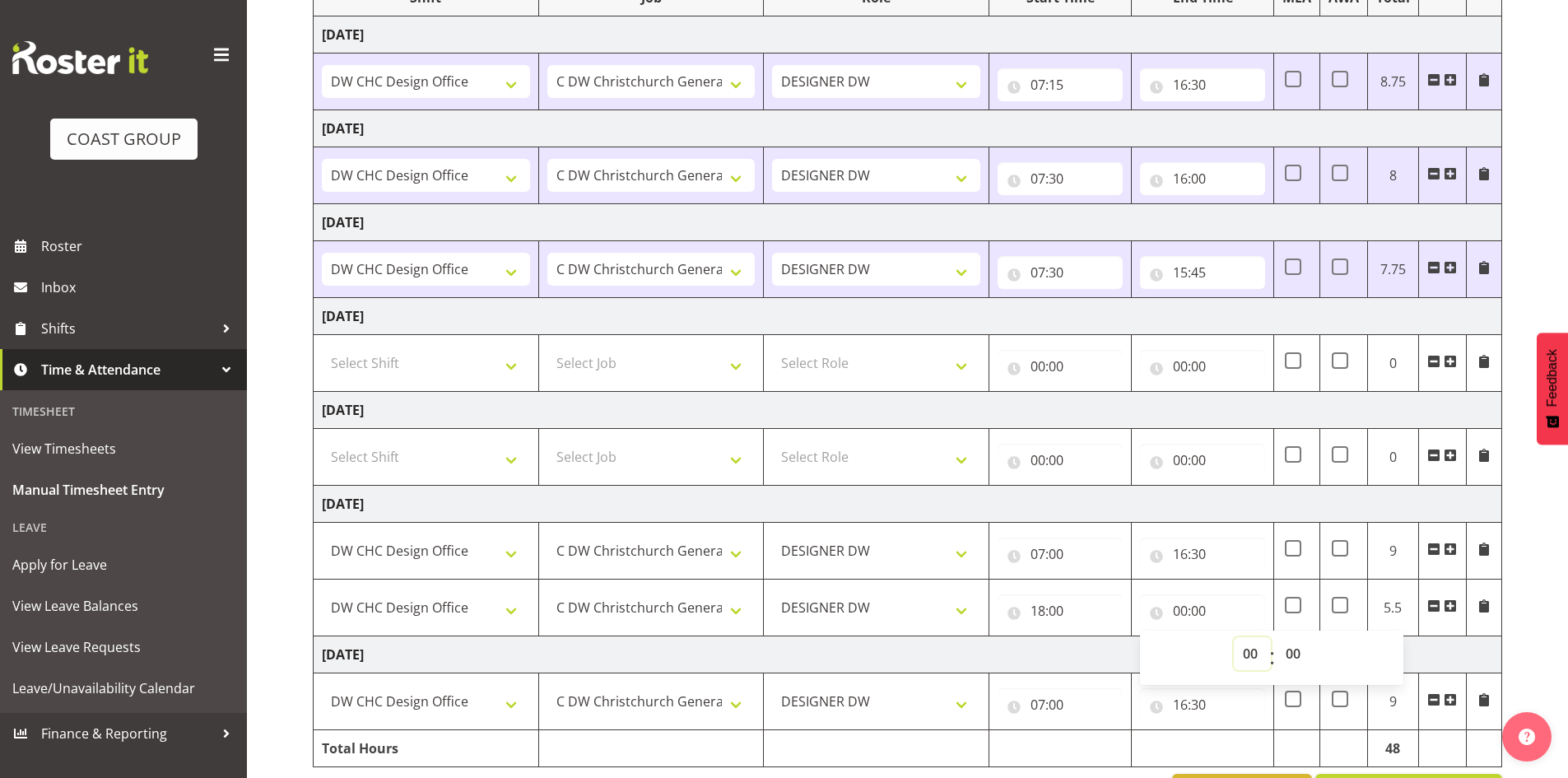
drag, startPoint x: 1239, startPoint y: 654, endPoint x: 1247, endPoint y: 656, distance: 8.2
click at [1239, 656] on select "00 01 02 03 04 05 06 07 08 09 10 11 12 13 14 15 16 17 18 19 20 21 22 23" at bounding box center [1252, 654] width 37 height 33
select select "21"
click at [1234, 638] on select "00 01 02 03 04 05 06 07 08 09 10 11 12 13 14 15 16 17 18 19 20 21 22 23" at bounding box center [1252, 654] width 37 height 33
type input "21:00"
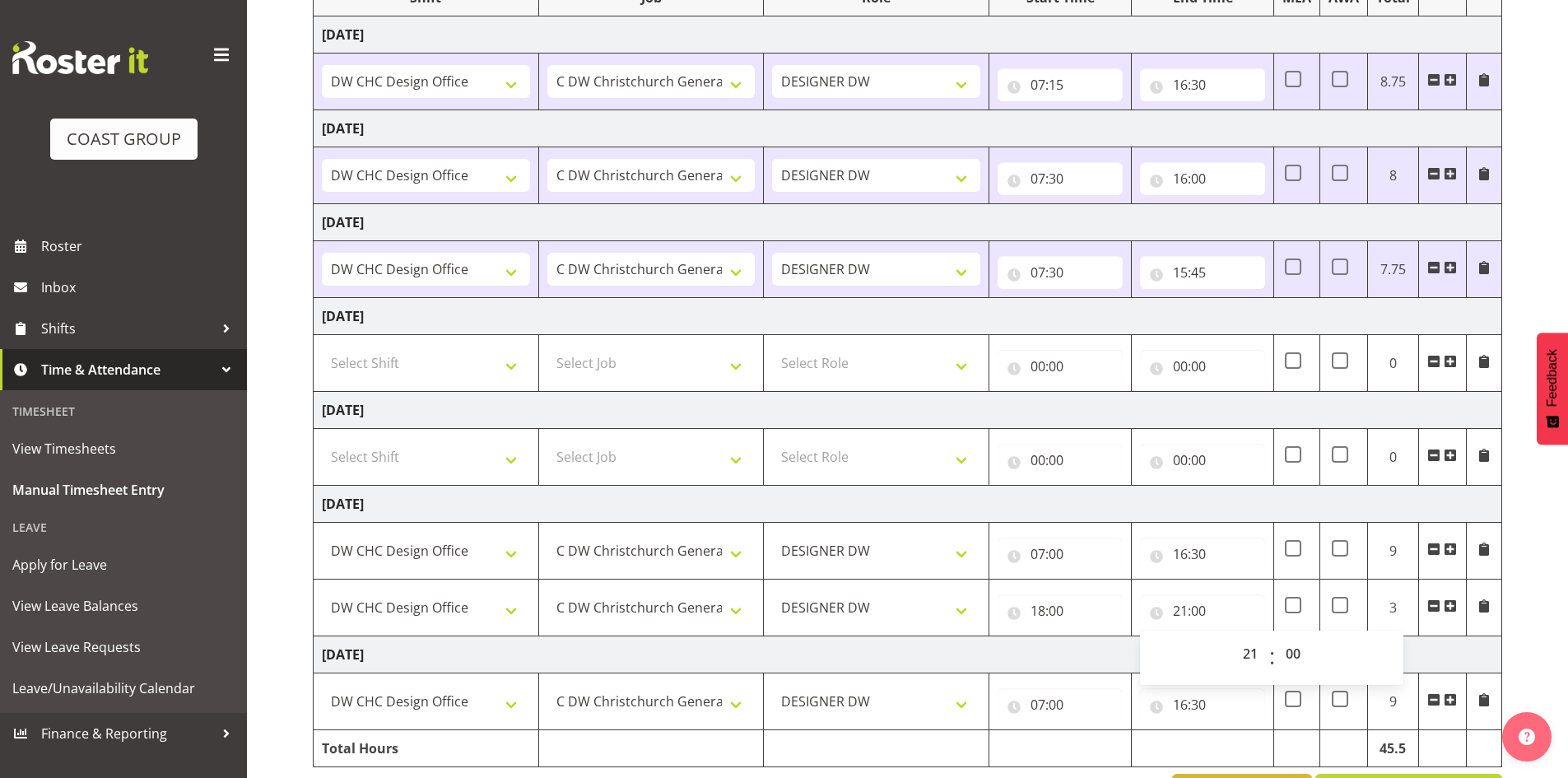
click at [1555, 633] on div "[DATE] - [DATE] MEA - Meal Allowance AWA - Away Allowence Shift Job Role Start …" at bounding box center [940, 355] width 1255 height 933
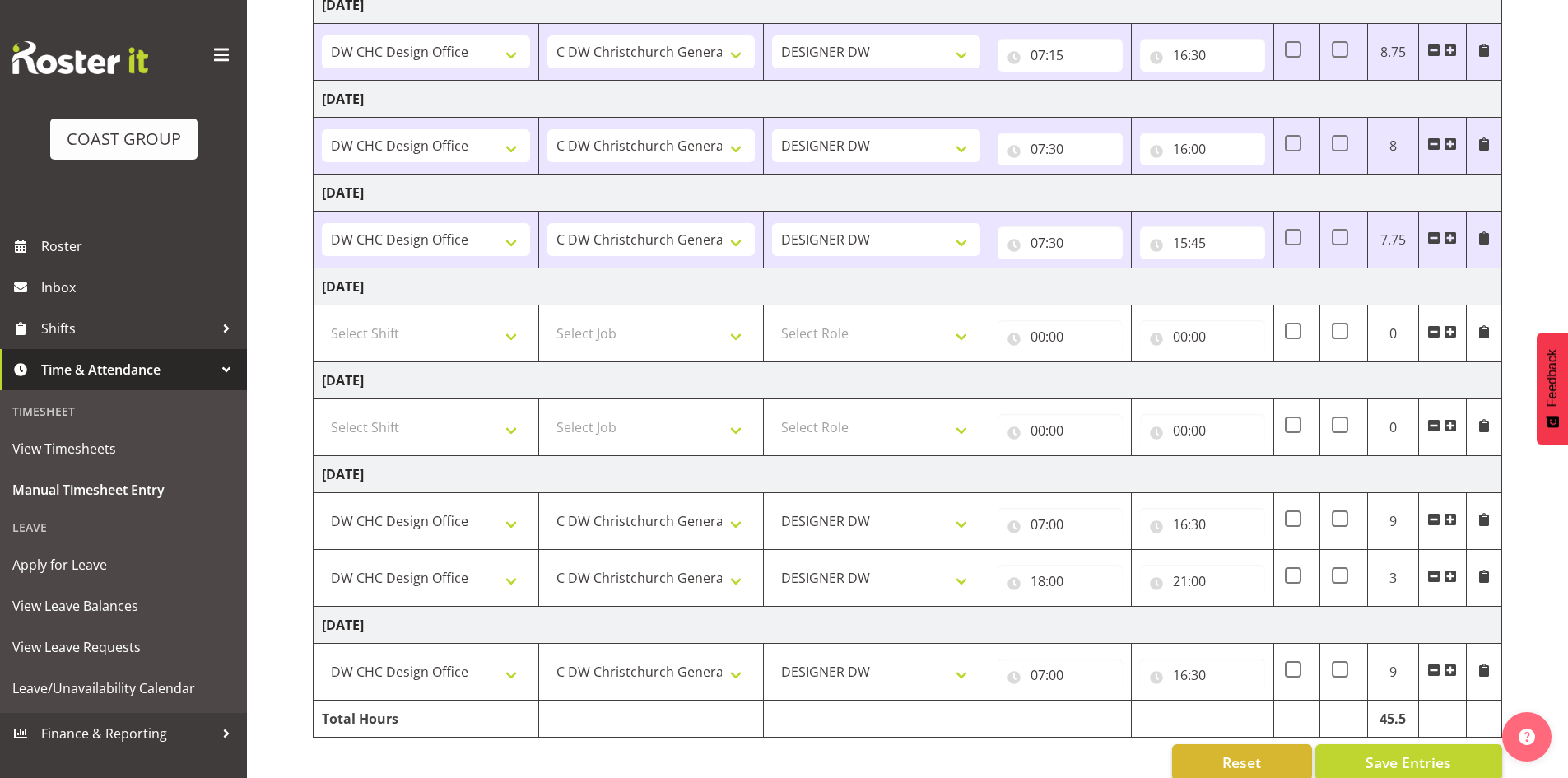
scroll to position [306, 0]
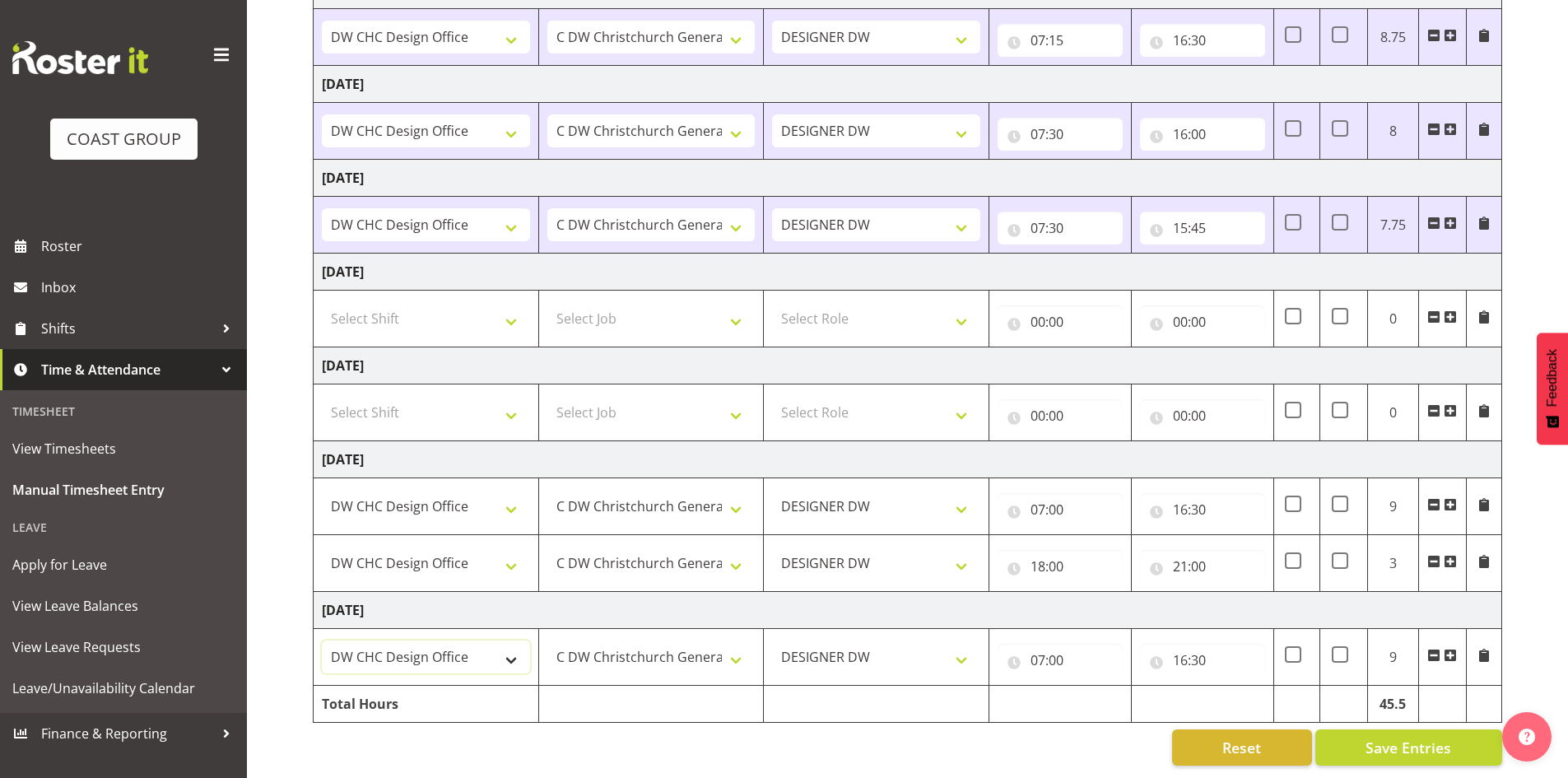
click at [453, 654] on select "CHC SIGN ADMIN (LEAVE ALONE, DONT MAKE INACTIVE) DW CHC ARK WORK DW CHC Design …" at bounding box center [426, 657] width 209 height 33
click at [1521, 609] on div "[DATE] - [DATE] MEA - Meal Allowance AWA - Away Allowence Shift Job Role Start …" at bounding box center [940, 311] width 1255 height 933
click at [1453, 648] on span at bounding box center [1450, 655] width 13 height 13
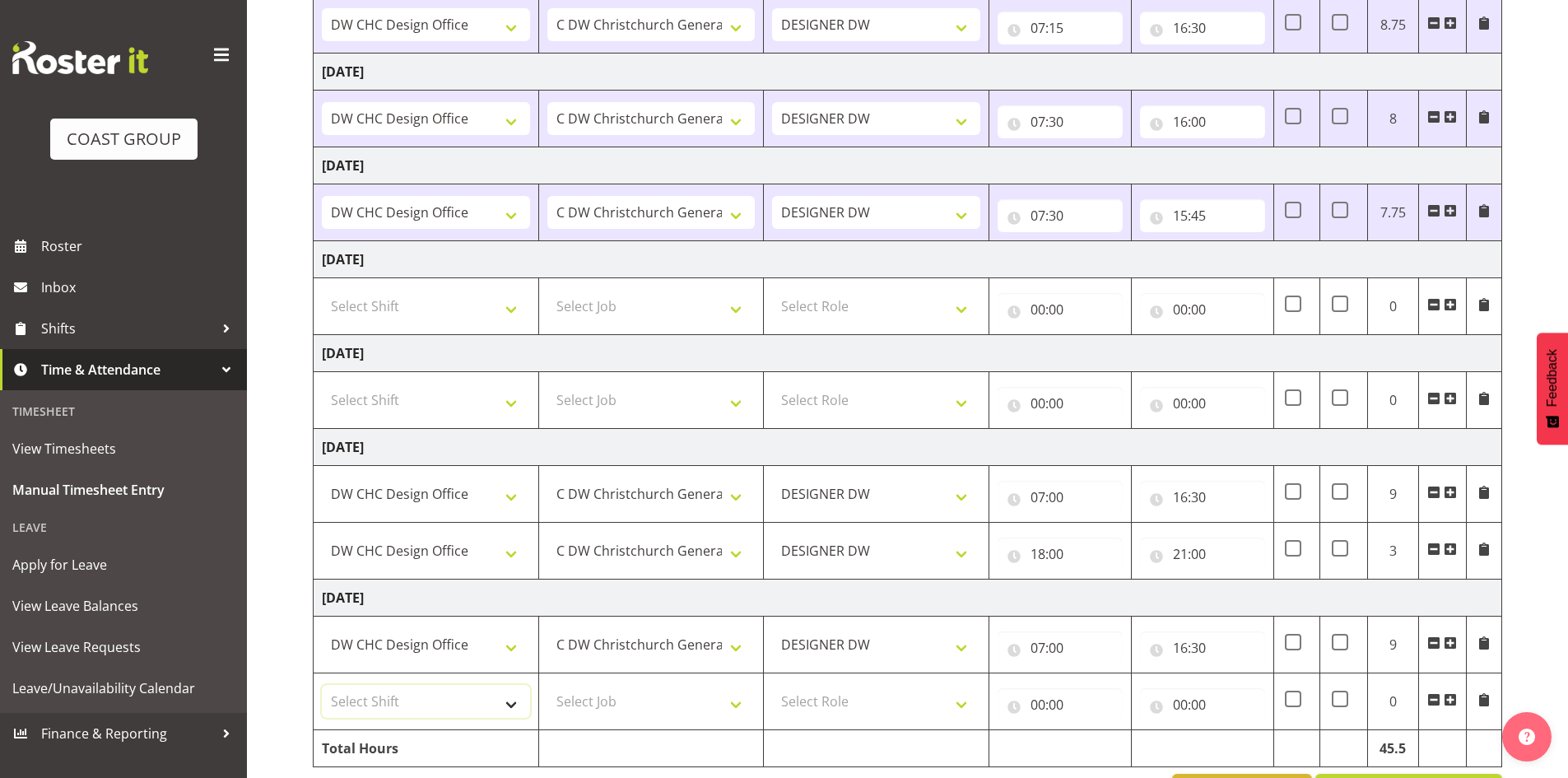
click at [494, 705] on select "Select Shift CHC SIGN ADMIN (LEAVE ALONE, DONT MAKE INACTIVE) DW CHC ARK WORK D…" at bounding box center [426, 702] width 209 height 33
select select "1512"
click at [322, 685] on select "Select Shift CHC SIGN ADMIN (LEAVE ALONE, DONT MAKE INACTIVE) DW CHC ARK WORK D…" at bounding box center [426, 702] width 209 height 33
click at [679, 698] on select "Select Job 1 Carlton Events 1 [PERSON_NAME][GEOGRAPHIC_DATA] 1 [PERSON_NAME][GE…" at bounding box center [652, 702] width 209 height 33
select select "624"
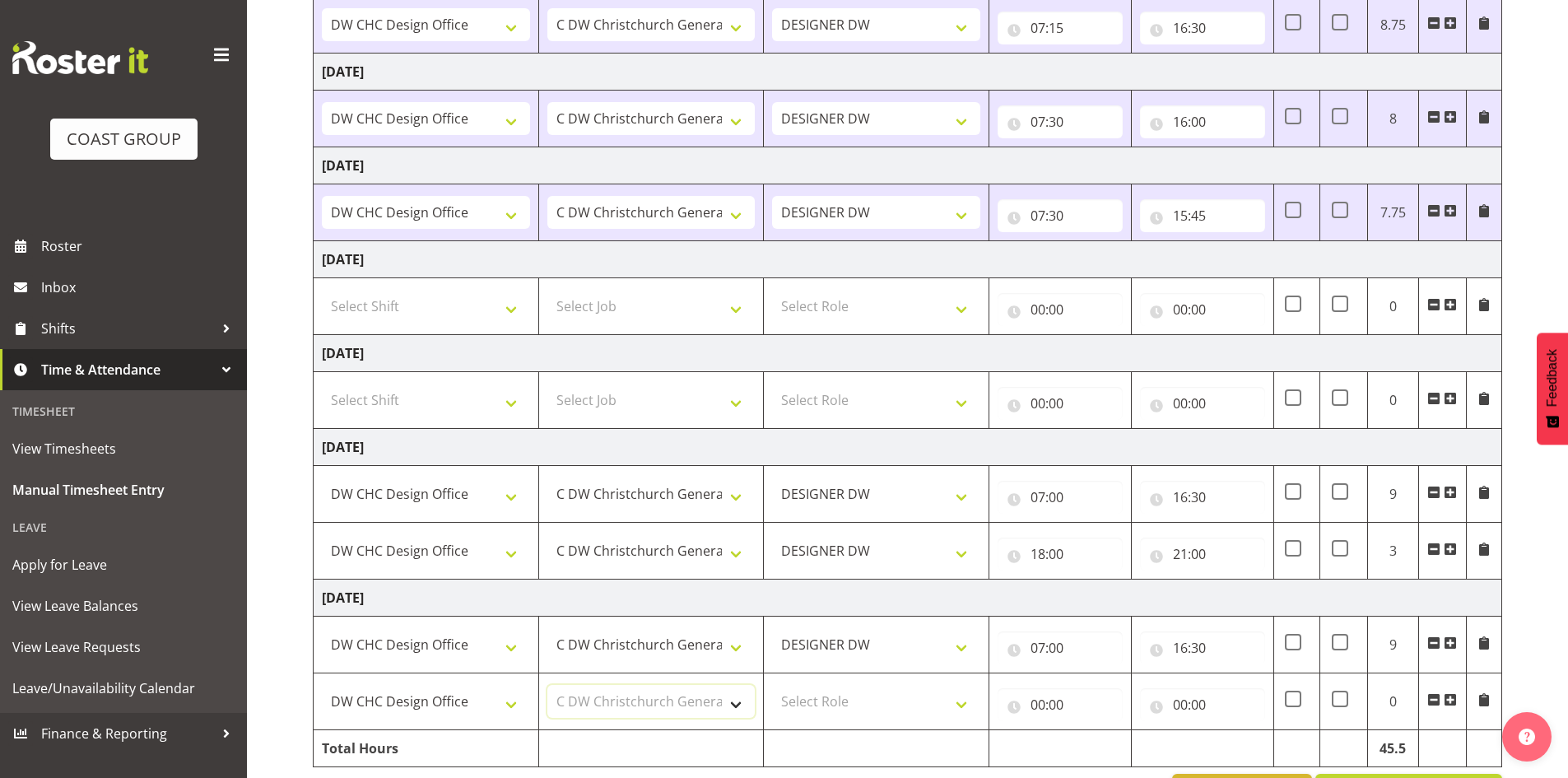
click at [548, 685] on select "Select Job 1 Carlton Events 1 [PERSON_NAME][GEOGRAPHIC_DATA] 1 [PERSON_NAME][GE…" at bounding box center [652, 702] width 209 height 33
click at [868, 706] on select "Select Role DESIGNER [PERSON_NAME]" at bounding box center [877, 702] width 209 height 33
select select "221"
click at [772, 685] on select "Select Role DESIGNER [PERSON_NAME]" at bounding box center [877, 702] width 209 height 33
click at [1041, 705] on input "00:00" at bounding box center [1060, 704] width 125 height 33
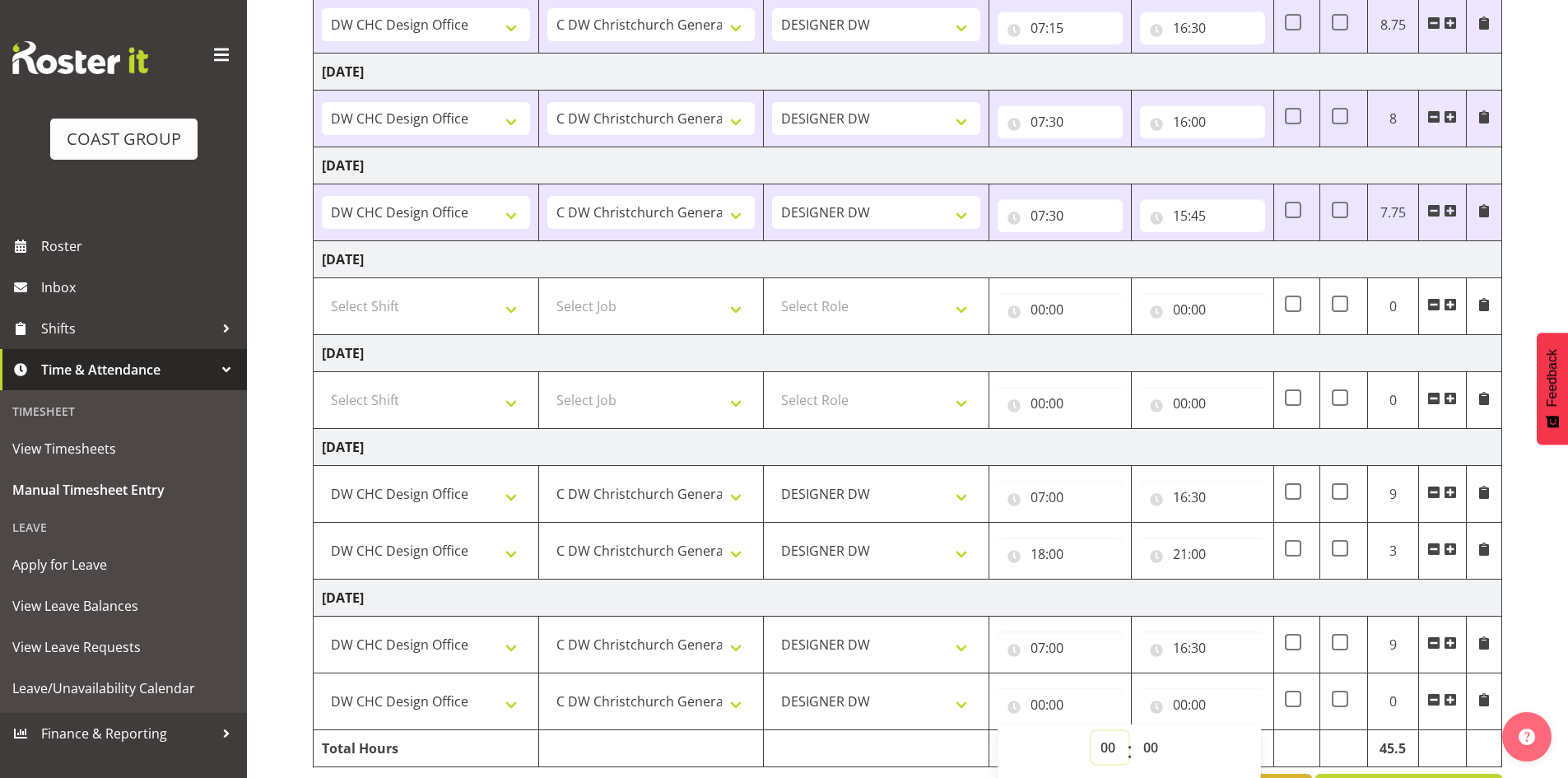
drag, startPoint x: 1116, startPoint y: 753, endPoint x: 1118, endPoint y: 745, distance: 8.2
click at [1116, 753] on select "00 01 02 03 04 05 06 07 08 09 10 11 12 13 14 15 16 17 18 19 20 21 22 23" at bounding box center [1109, 747] width 37 height 33
select select "18"
click at [1091, 731] on select "00 01 02 03 04 05 06 07 08 09 10 11 12 13 14 15 16 17 18 19 20 21 22 23" at bounding box center [1109, 747] width 37 height 33
type input "18:00"
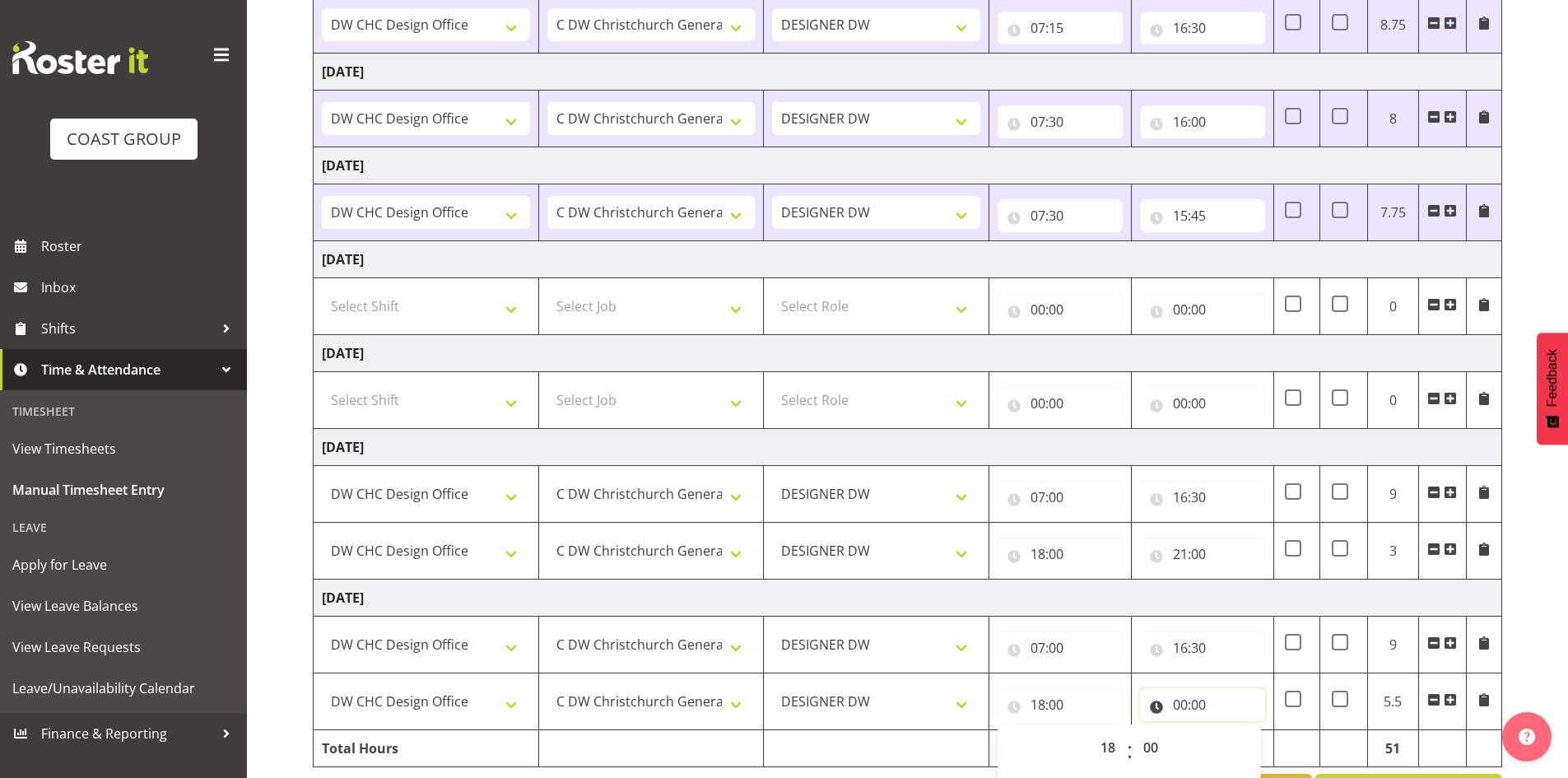
click at [1184, 707] on input "00:00" at bounding box center [1202, 704] width 125 height 33
click at [1252, 746] on select "00 01 02 03 04 05 06 07 08 09 10 11 12 13 14 15 16 17 18 19 20 21 22 23" at bounding box center [1252, 747] width 37 height 33
select select "21"
click at [1234, 731] on select "00 01 02 03 04 05 06 07 08 09 10 11 12 13 14 15 16 17 18 19 20 21 22 23" at bounding box center [1252, 747] width 37 height 33
type input "21:00"
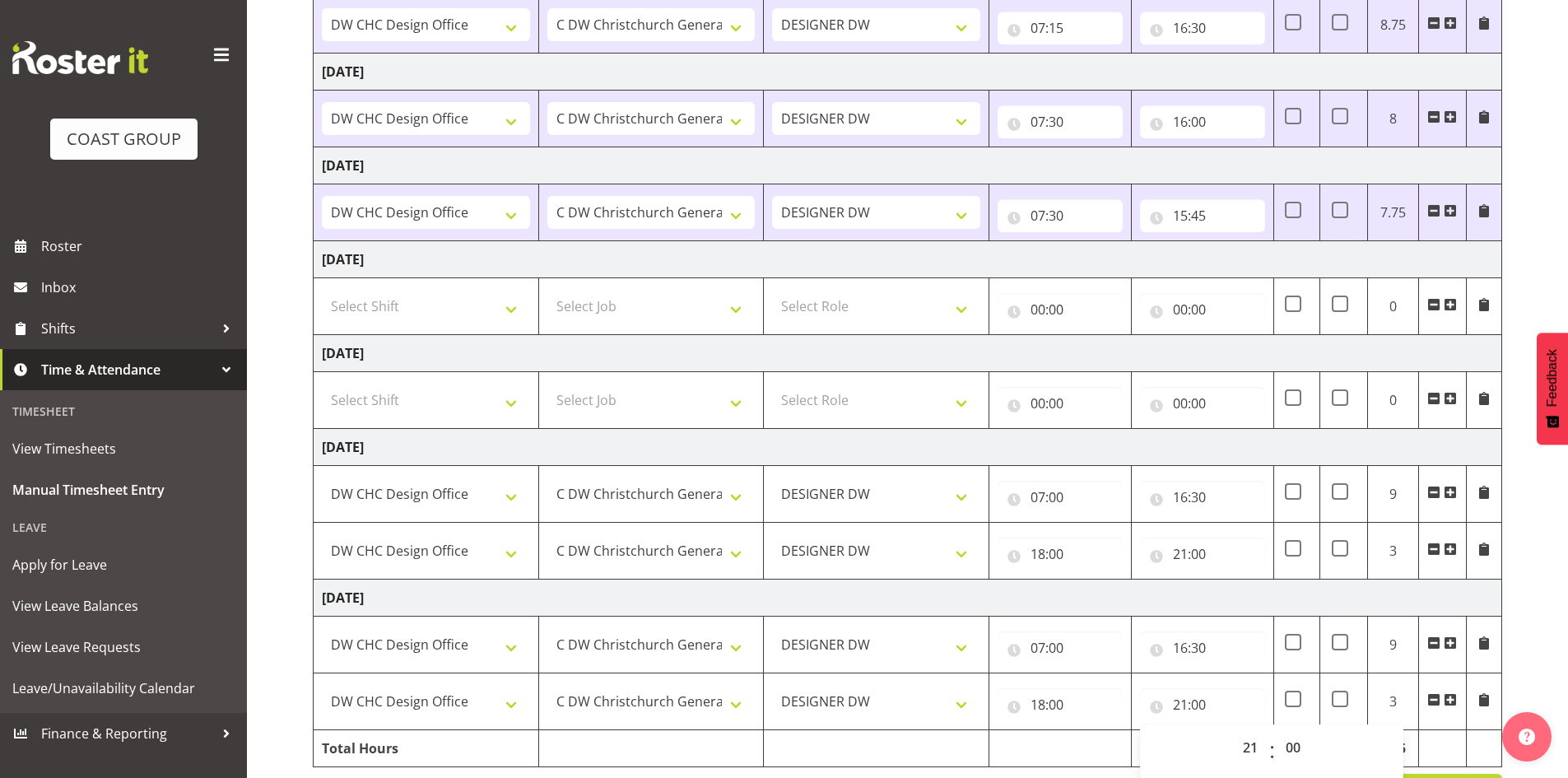
click at [1517, 669] on div "[DATE] - [DATE] MEA - Meal Allowance AWA - Away Allowence Shift Job Role Start …" at bounding box center [940, 327] width 1255 height 989
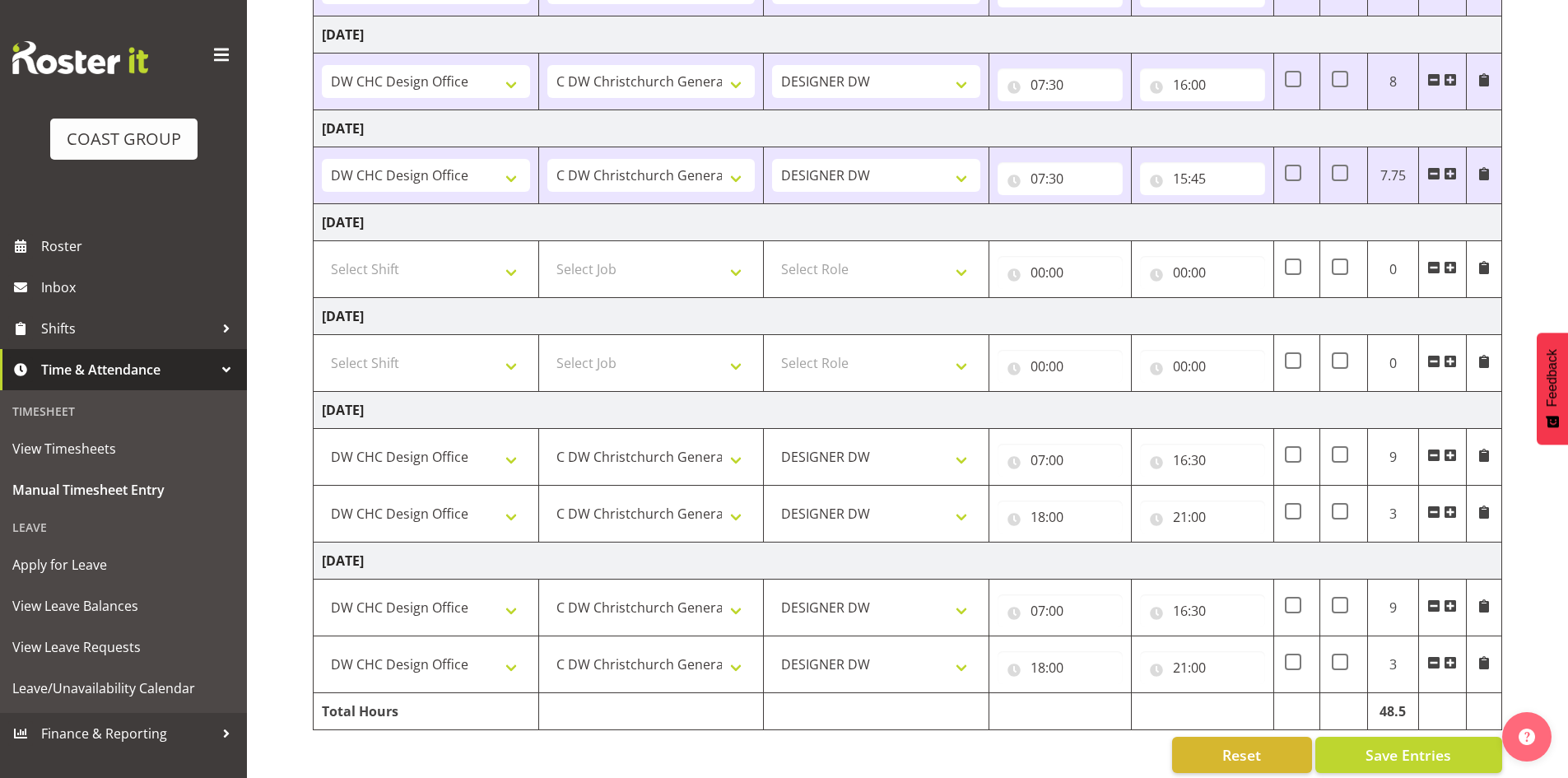
scroll to position [362, 0]
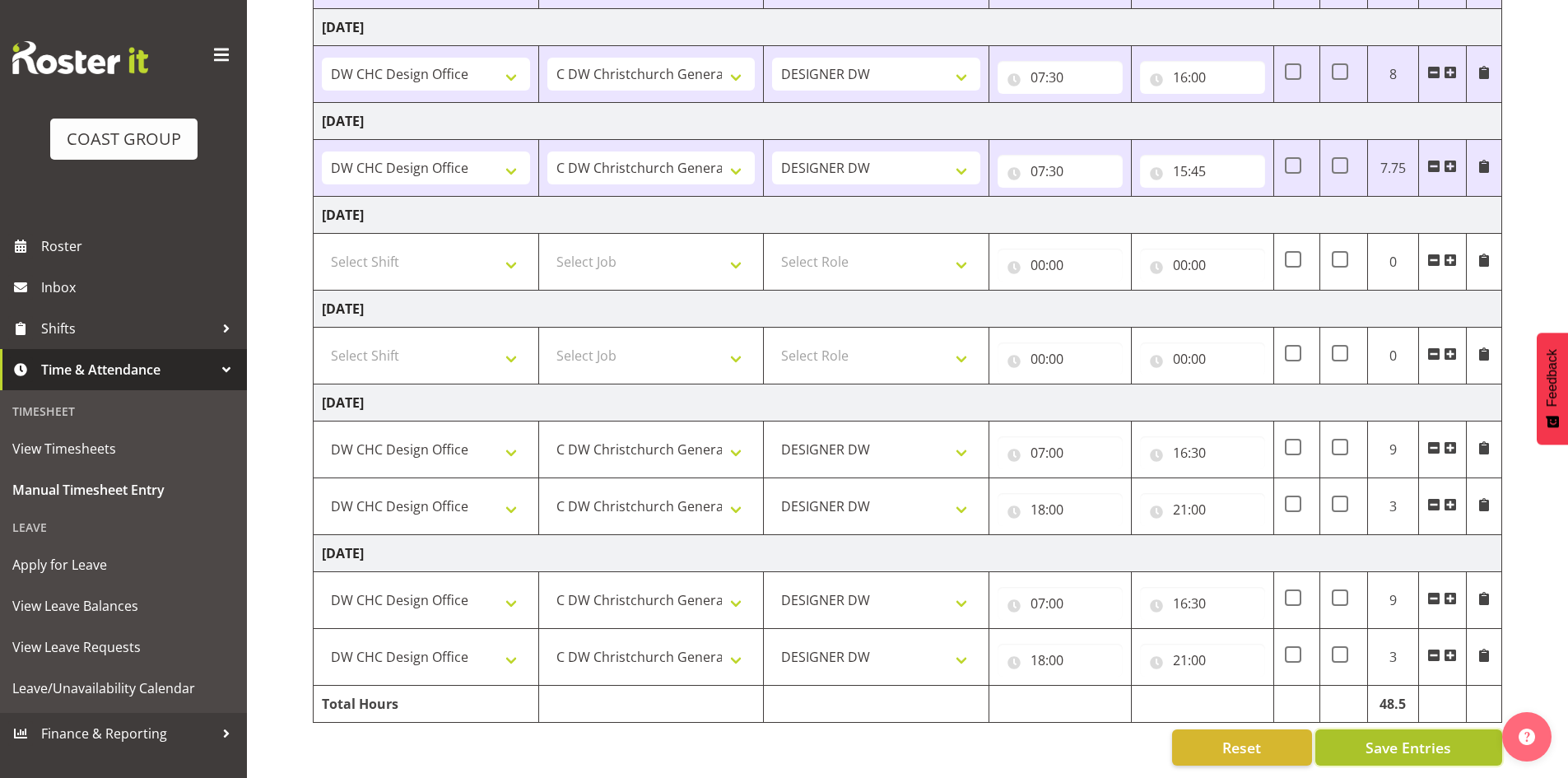
click at [1382, 737] on span "Save Entries" at bounding box center [1408, 747] width 85 height 22
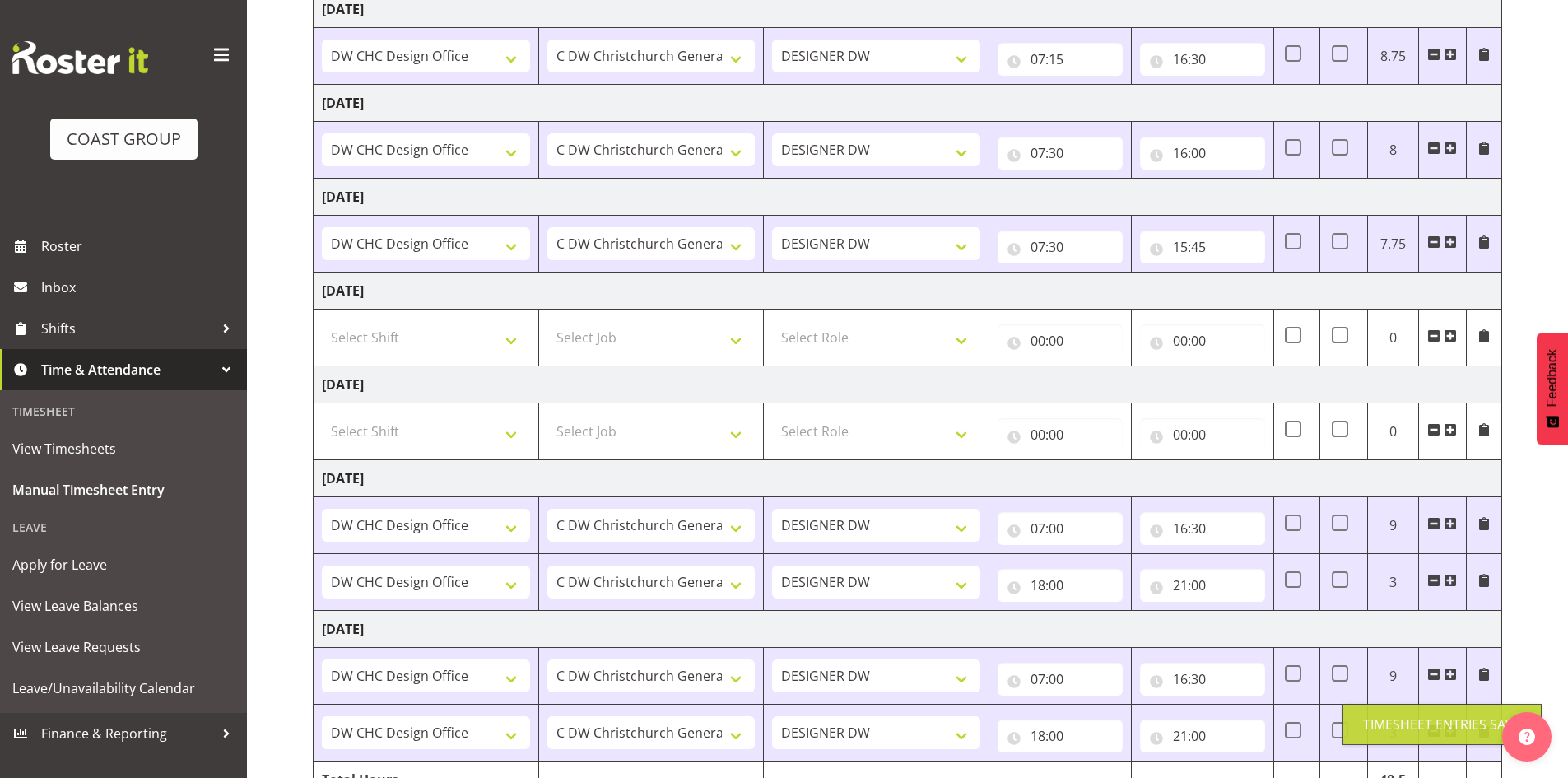
scroll to position [115, 0]
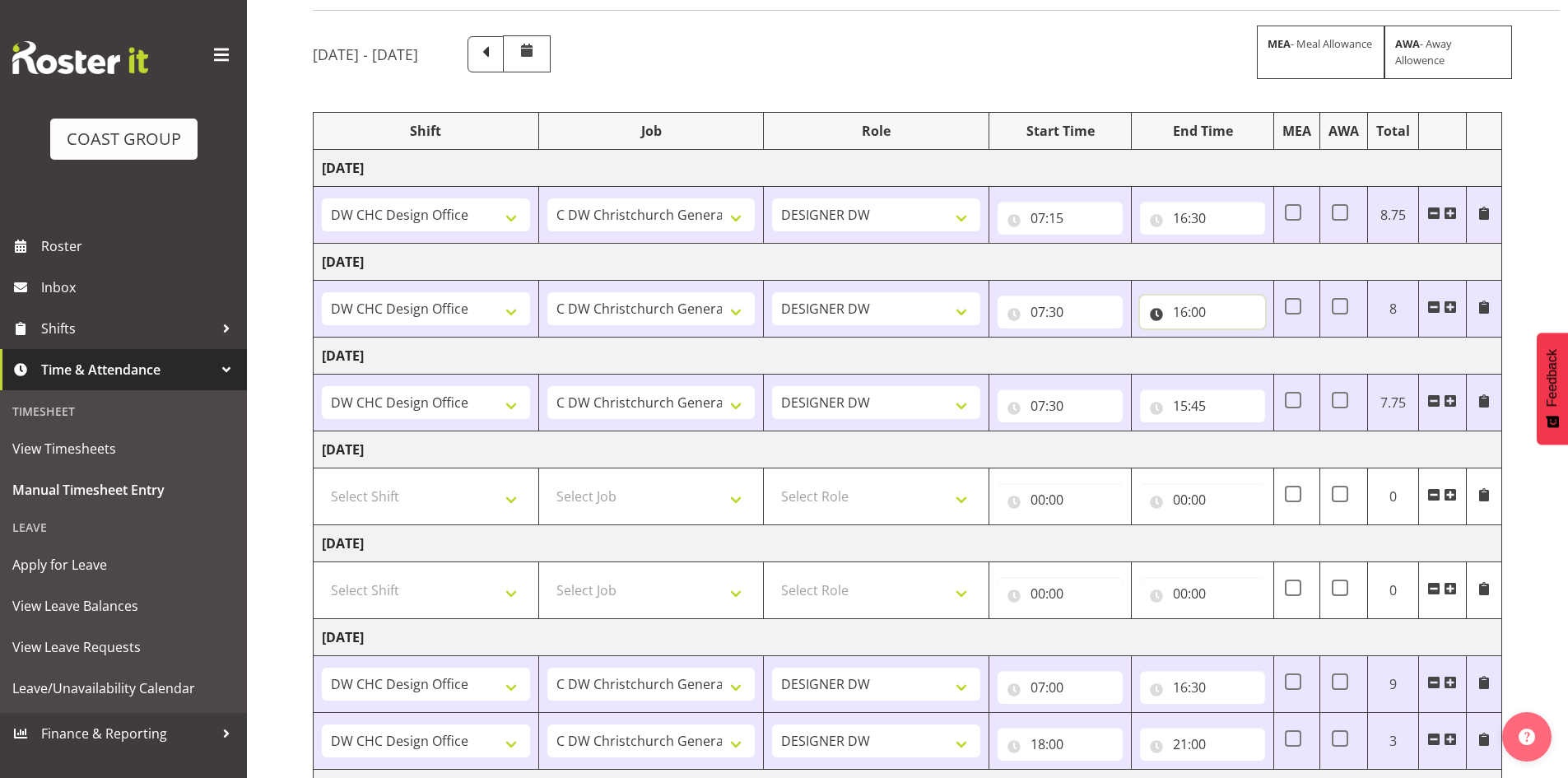
click at [1204, 312] on input "16:00" at bounding box center [1202, 312] width 125 height 33
click at [1291, 355] on select "00 01 02 03 04 05 06 07 08 09 10 11 12 13 14 15 16 17 18 19 20 21 22 23 24 25 2…" at bounding box center [1295, 354] width 37 height 33
select select "30"
click at [1277, 338] on select "00 01 02 03 04 05 06 07 08 09 10 11 12 13 14 15 16 17 18 19 20 21 22 23 24 25 2…" at bounding box center [1295, 354] width 37 height 33
type input "16:30"
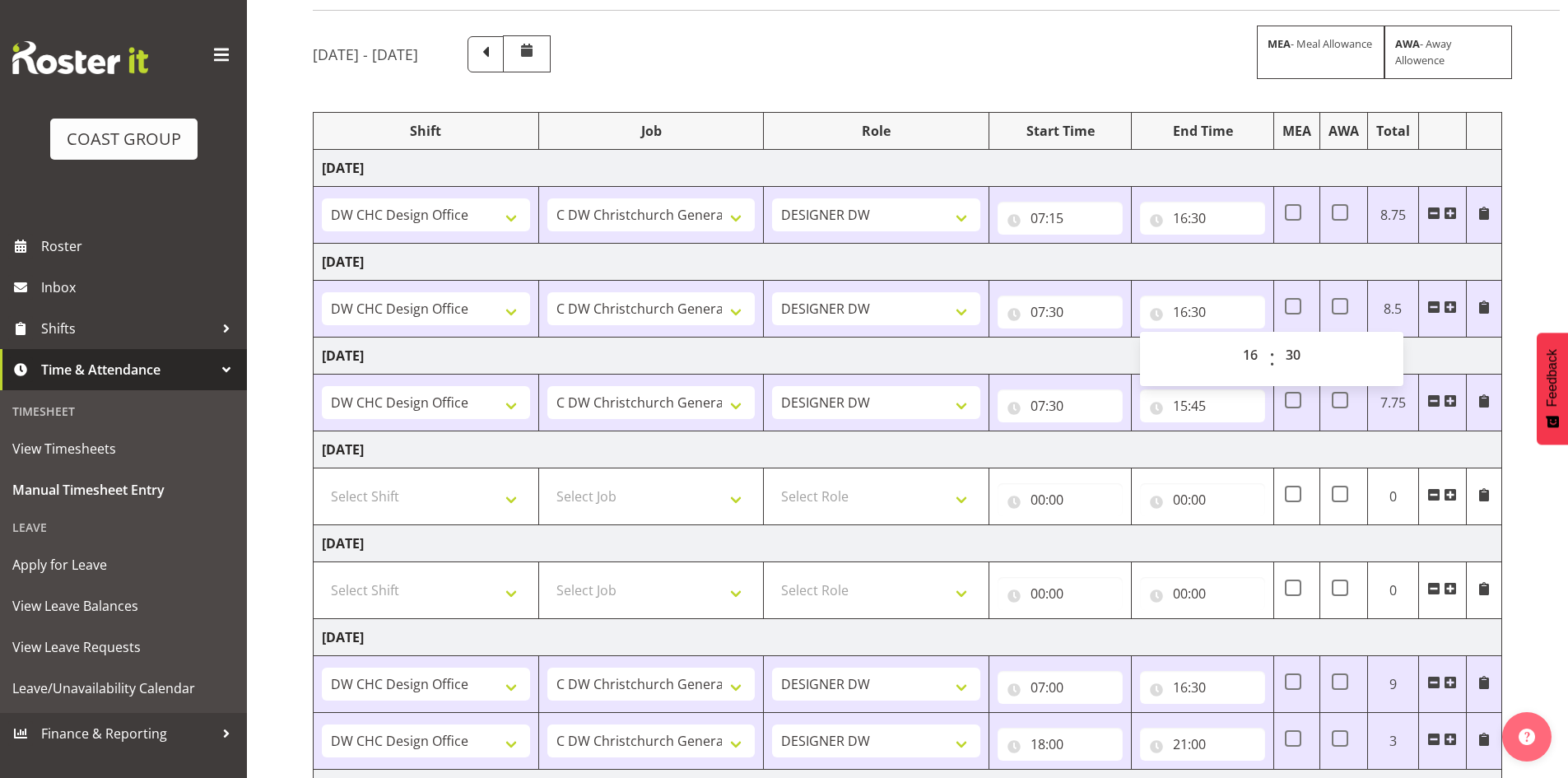
click at [1489, 340] on td "[DATE]" at bounding box center [908, 355] width 1189 height 37
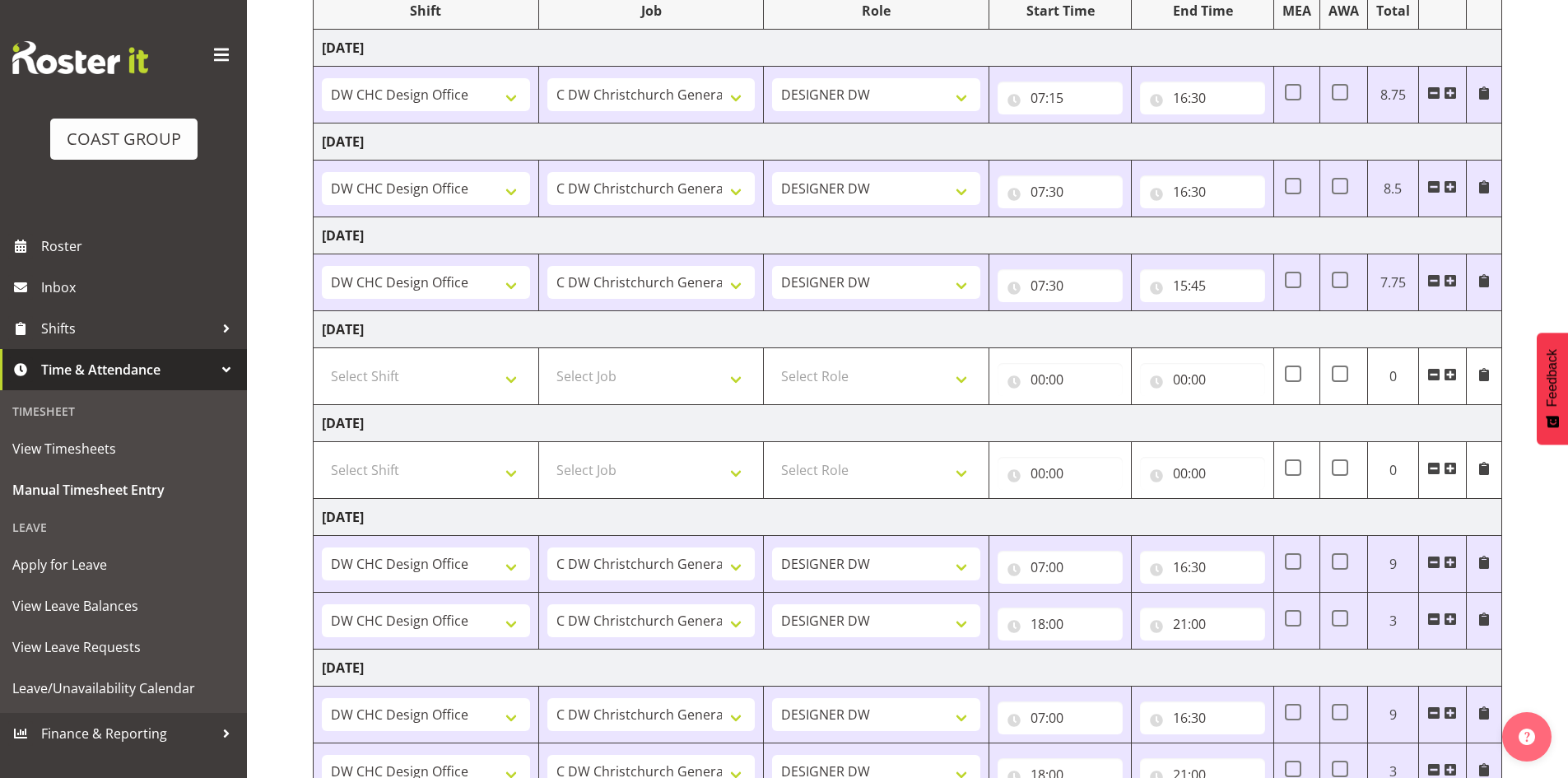
scroll to position [362, 0]
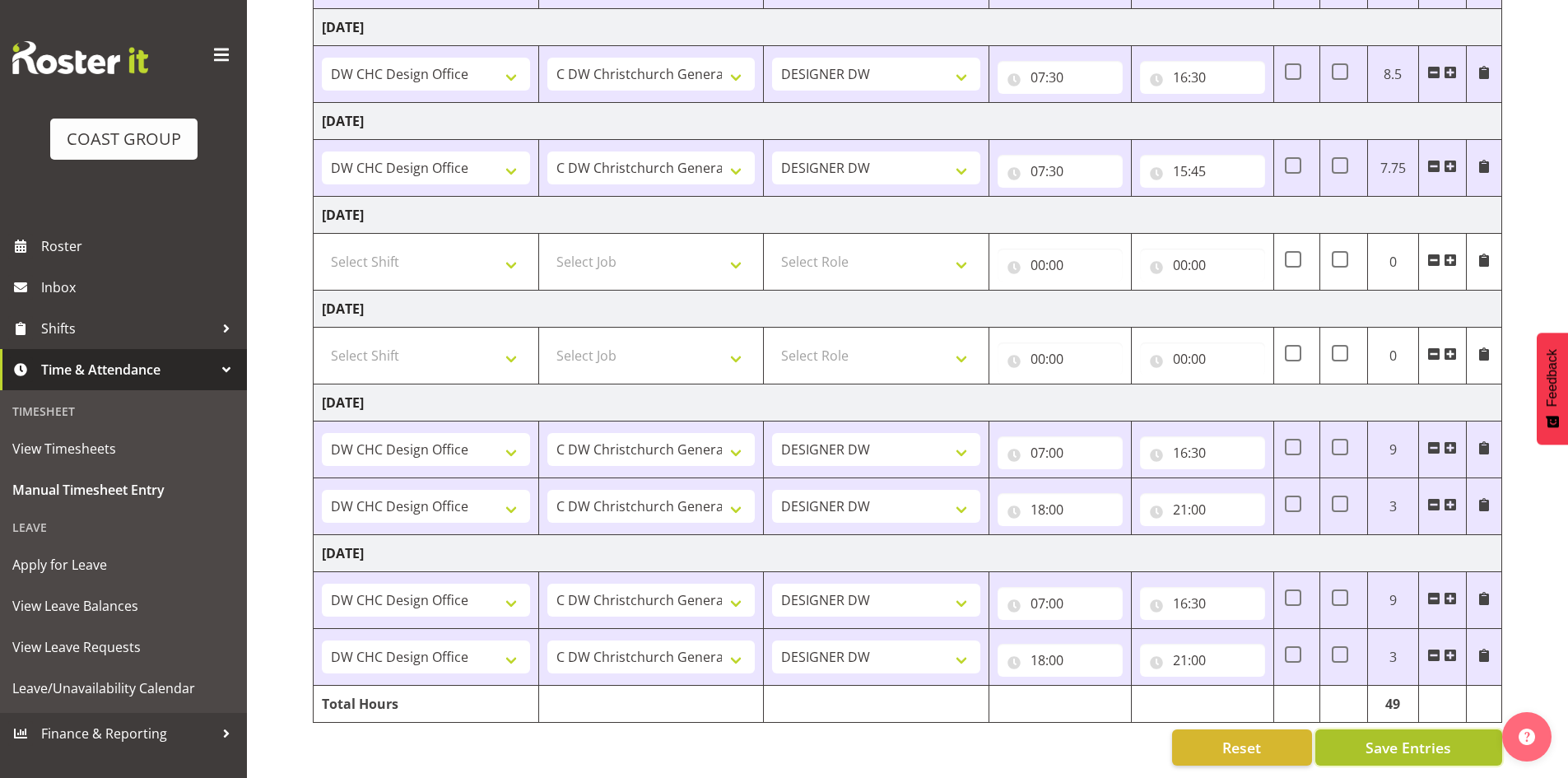
click at [1440, 737] on span "Save Entries" at bounding box center [1408, 747] width 85 height 22
click at [1435, 737] on span "Save Entries" at bounding box center [1408, 747] width 85 height 22
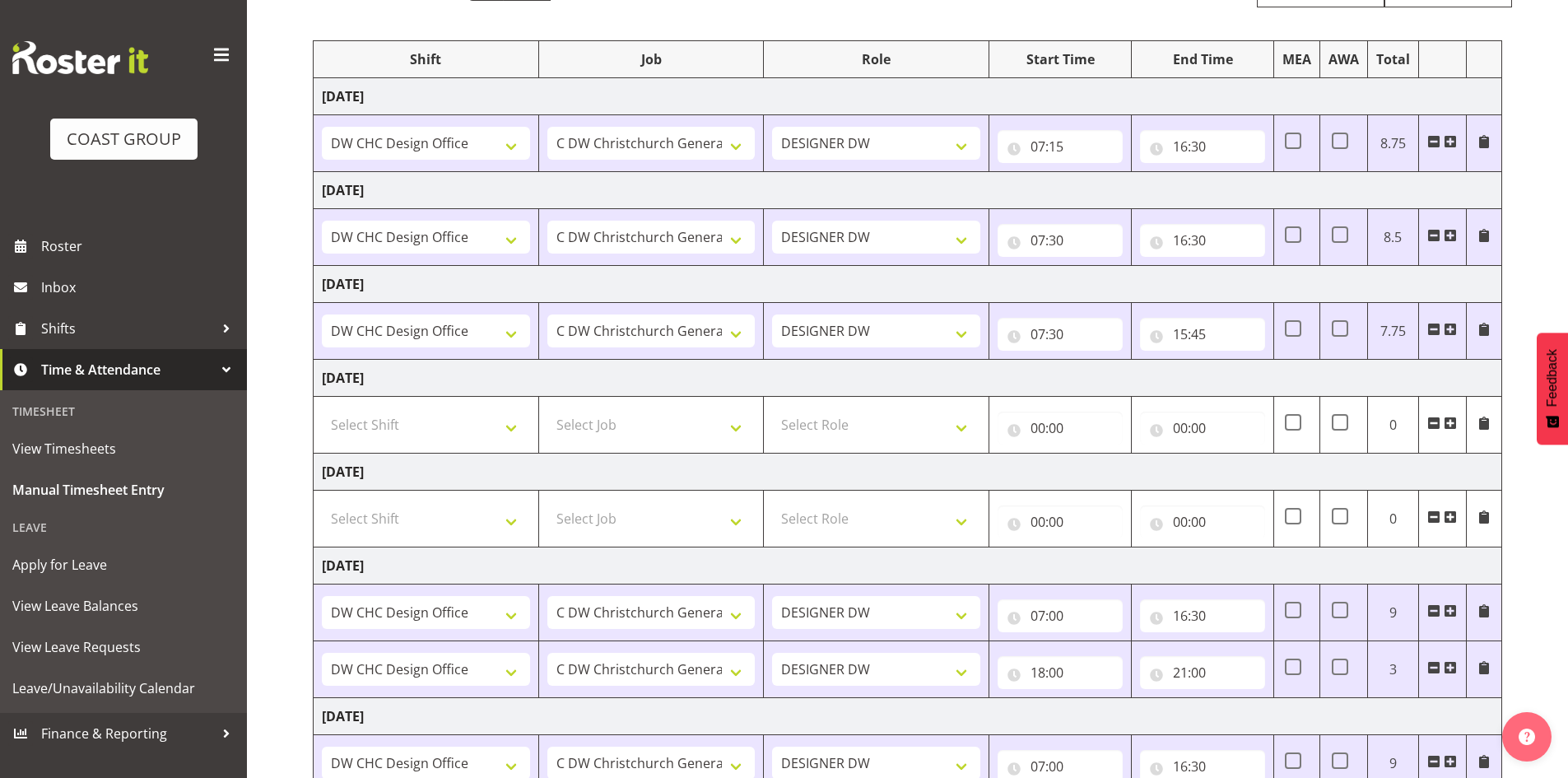
scroll to position [0, 0]
